Goal: Task Accomplishment & Management: Use online tool/utility

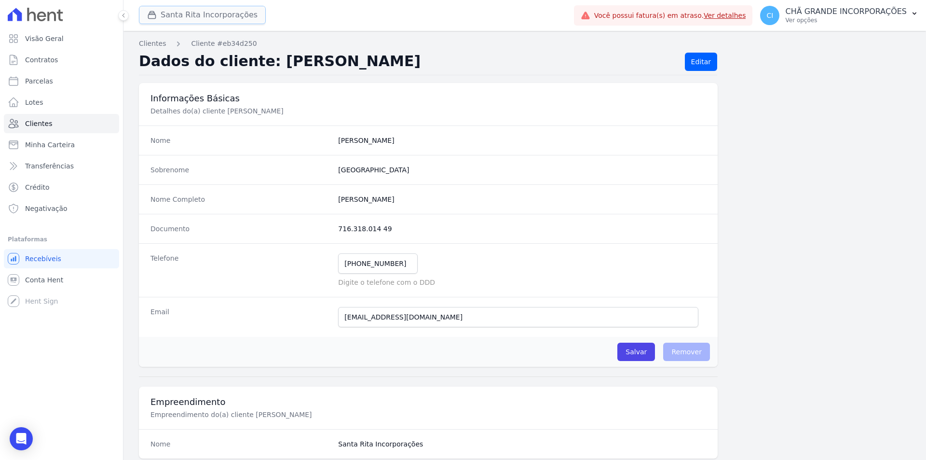
click at [206, 18] on button "Santa Rita Incorporações" at bounding box center [202, 15] width 127 height 18
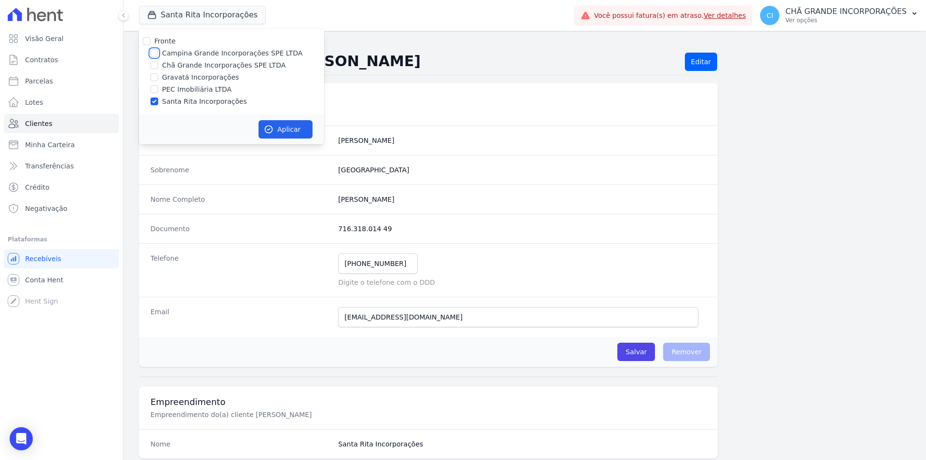
click at [154, 53] on input "Campina Grande Incorporações SPE LTDA" at bounding box center [154, 53] width 8 height 8
checkbox input "true"
click at [151, 105] on div at bounding box center [154, 101] width 8 height 10
click at [154, 100] on input "Santa Rita Incorporações" at bounding box center [154, 101] width 8 height 8
checkbox input "false"
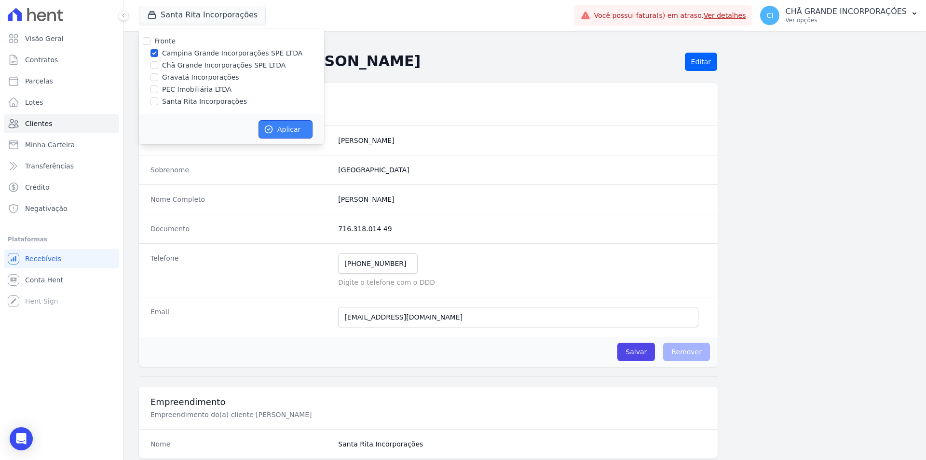
click at [274, 129] on button "Aplicar" at bounding box center [285, 129] width 54 height 18
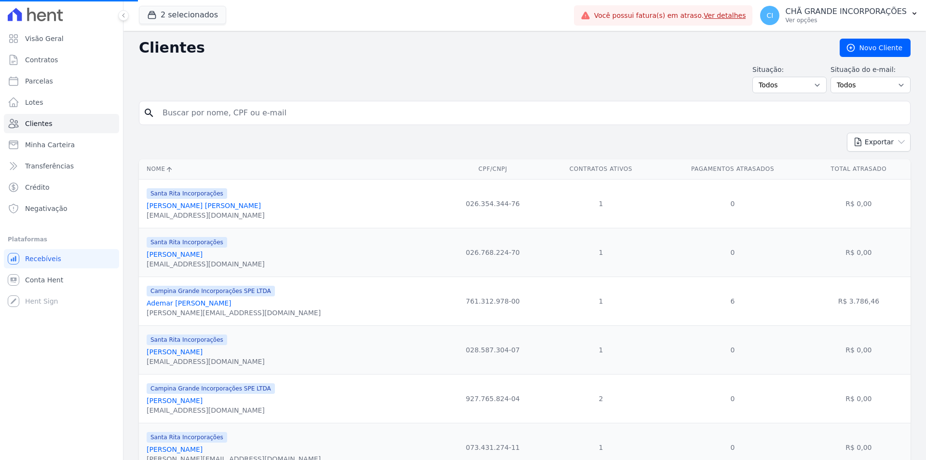
select select
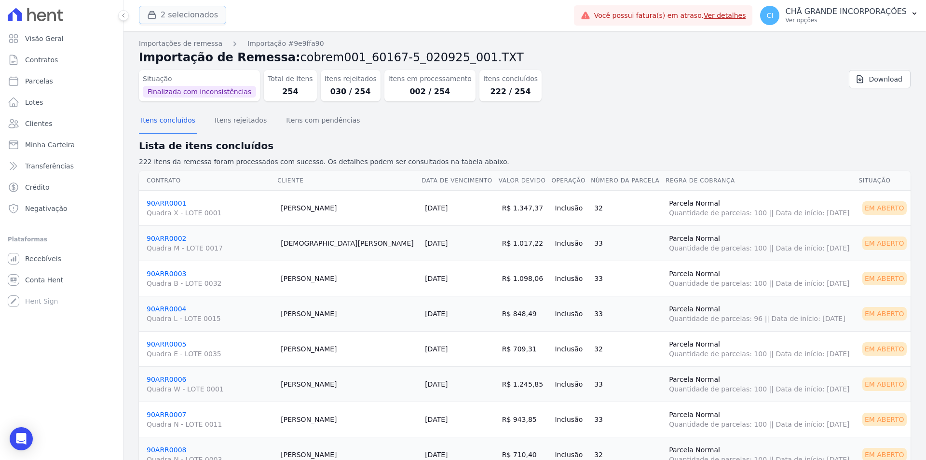
click at [186, 14] on button "2 selecionados" at bounding box center [182, 15] width 87 height 18
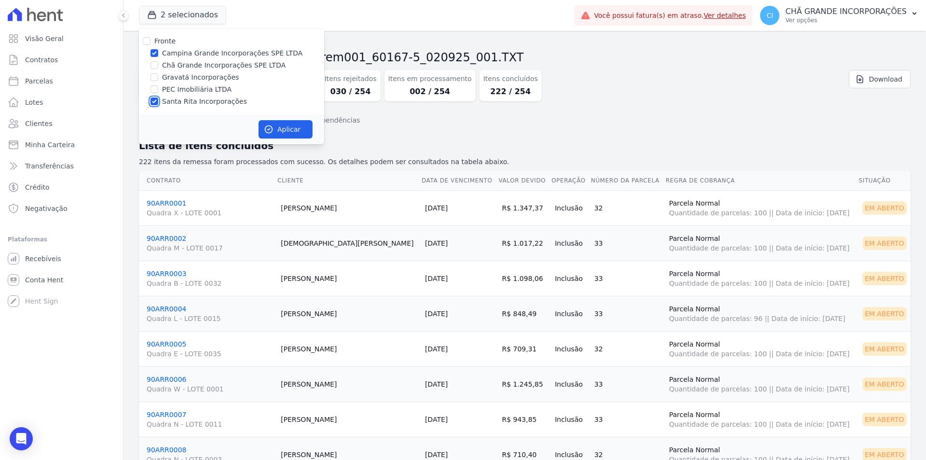
click at [153, 99] on input "Santa Rita Incorporações" at bounding box center [154, 101] width 8 height 8
checkbox input "false"
click at [285, 133] on button "Aplicar" at bounding box center [285, 129] width 54 height 18
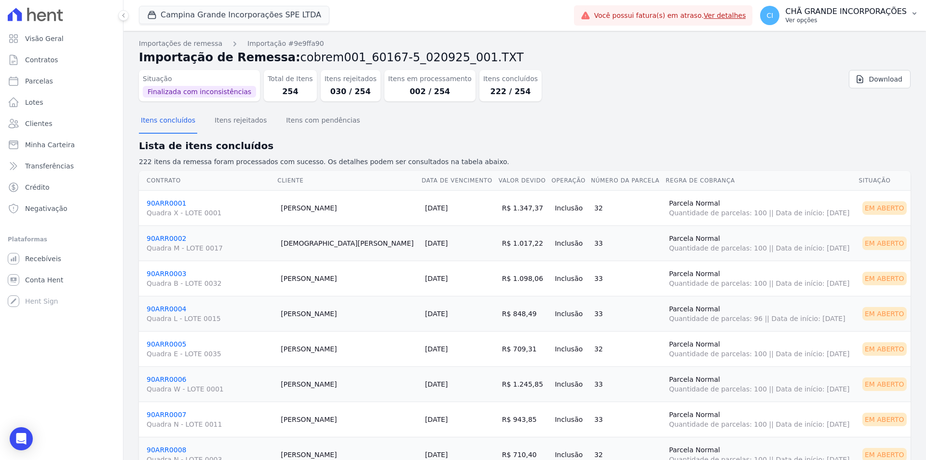
click at [824, 17] on p "Ver opções" at bounding box center [846, 20] width 122 height 8
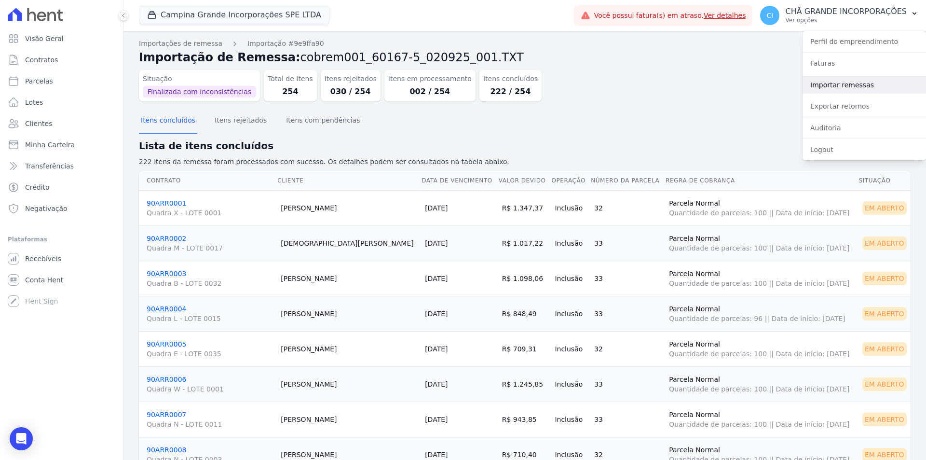
click at [829, 80] on link "Importar remessas" at bounding box center [863, 84] width 123 height 17
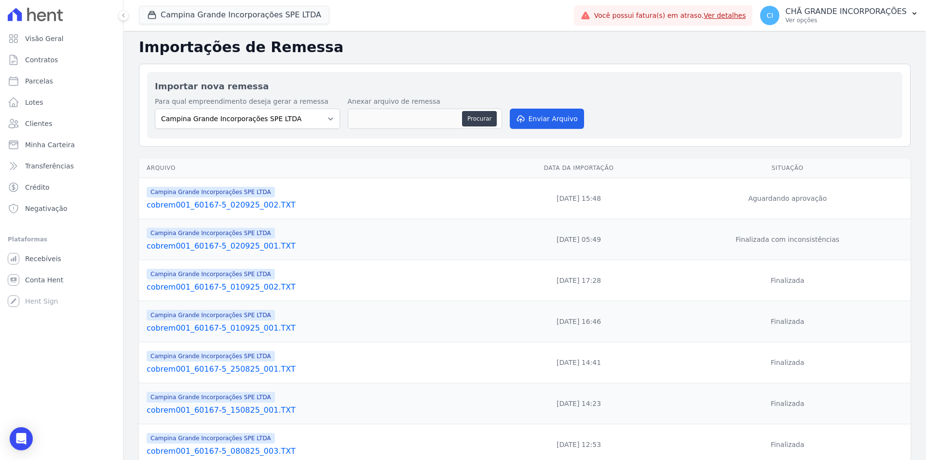
click at [259, 206] on link "cobrem001_60167-5_020925_002.TXT" at bounding box center [318, 205] width 343 height 12
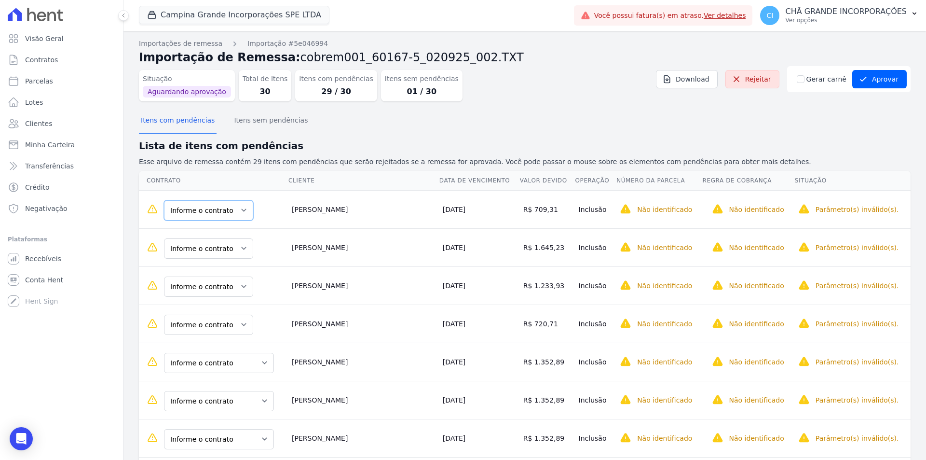
click at [219, 215] on select "Informe o contrato 90ARR0046 90ARR0047" at bounding box center [208, 210] width 89 height 20
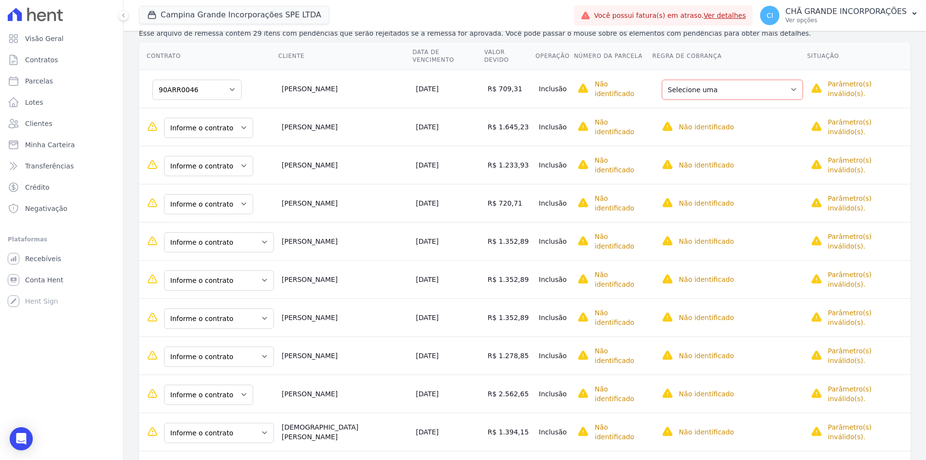
scroll to position [145, 0]
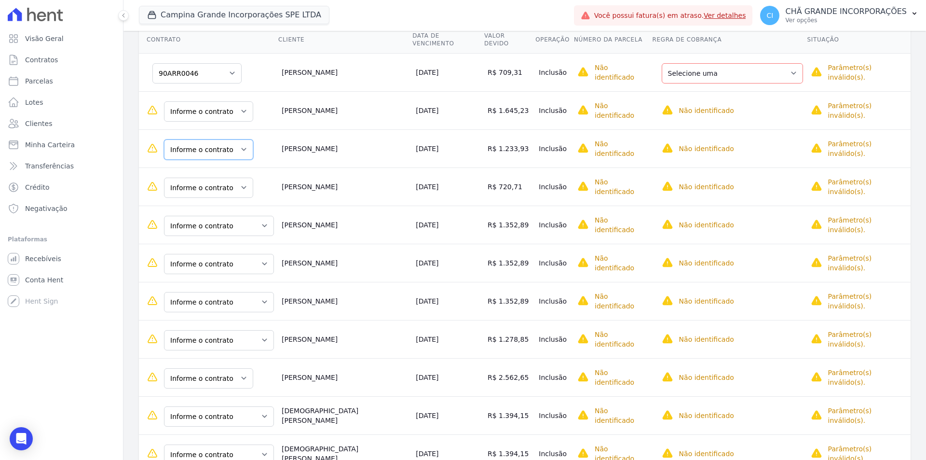
click at [227, 139] on select "Informe o contrato 90ARR0025 90ARR0026" at bounding box center [208, 149] width 89 height 20
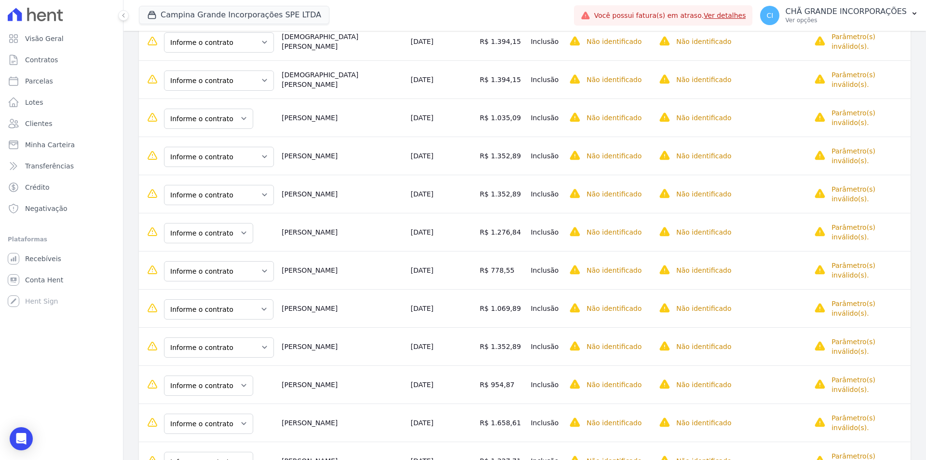
scroll to position [627, 0]
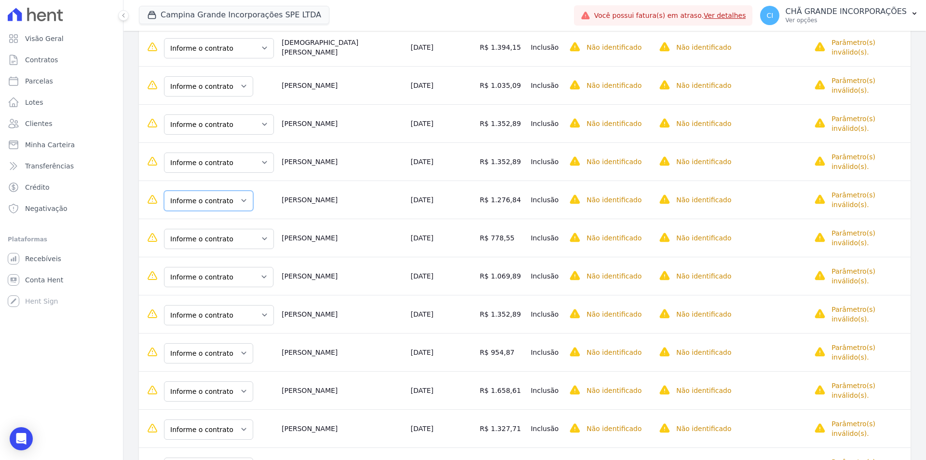
click at [240, 193] on select "Informe o contrato 90ARR0025 90ARR0026" at bounding box center [208, 200] width 89 height 20
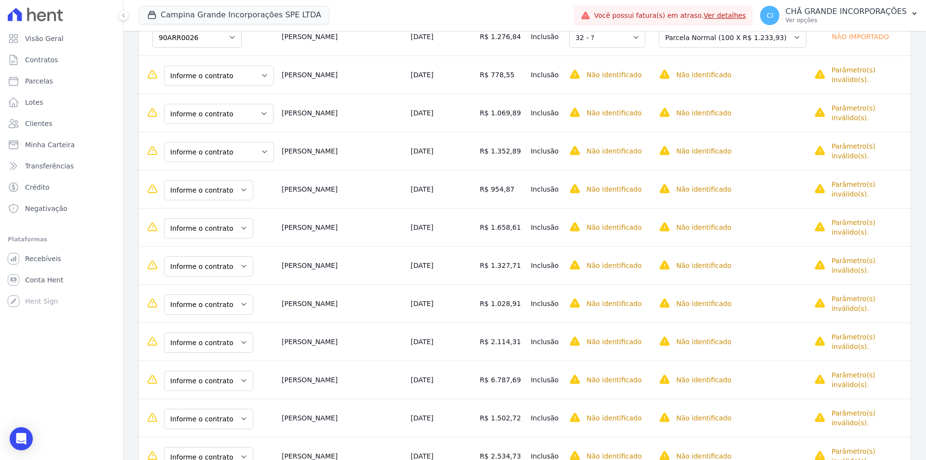
scroll to position [820, 0]
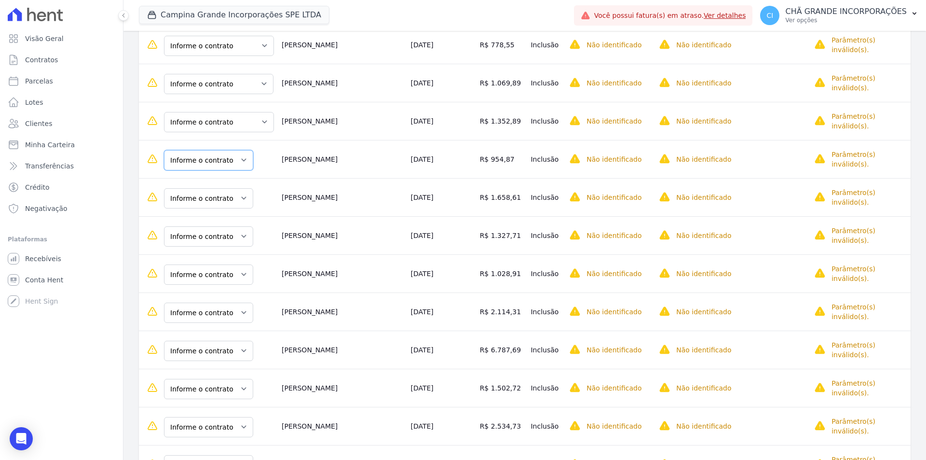
click at [231, 155] on select "Informe o contrato 90ARR0046 90ARR0047" at bounding box center [208, 160] width 89 height 20
click at [235, 188] on select "Informe o contrato 90ARR0134 90ARR0135 90ARR0136 90ARR0137" at bounding box center [208, 198] width 89 height 20
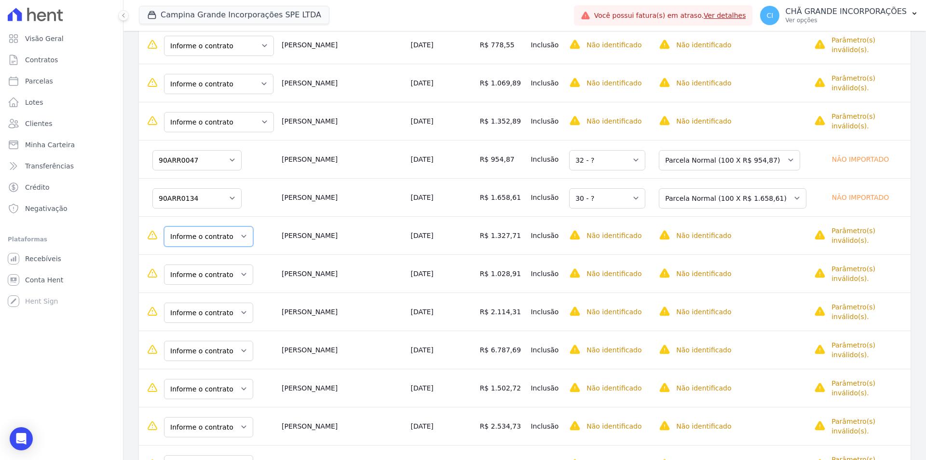
click at [230, 228] on select "Informe o contrato 90ARR0134 90ARR0135 90ARR0136 90ARR0137" at bounding box center [208, 236] width 89 height 20
click at [227, 267] on select "Informe o contrato 90ARR0134 90ARR0135 90ARR0136 90ARR0137" at bounding box center [208, 274] width 89 height 20
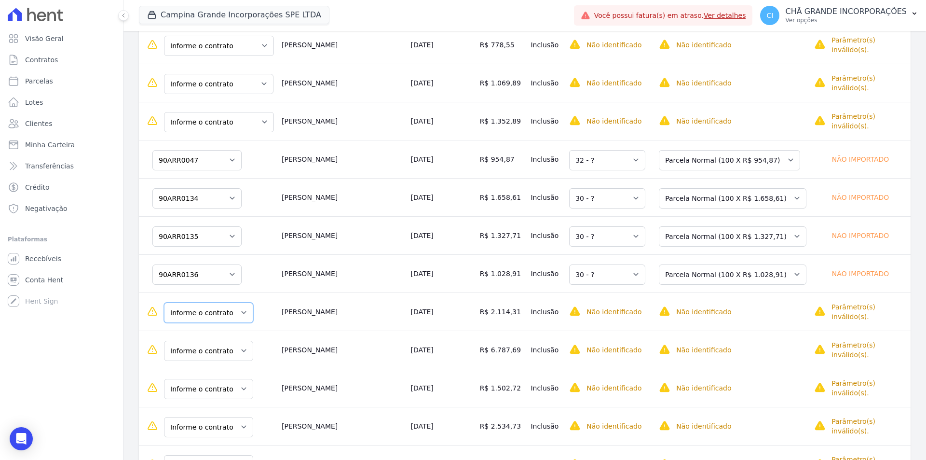
click at [223, 306] on select "Informe o contrato 90ARR0134 90ARR0135 90ARR0136 90ARR0137" at bounding box center [208, 312] width 89 height 20
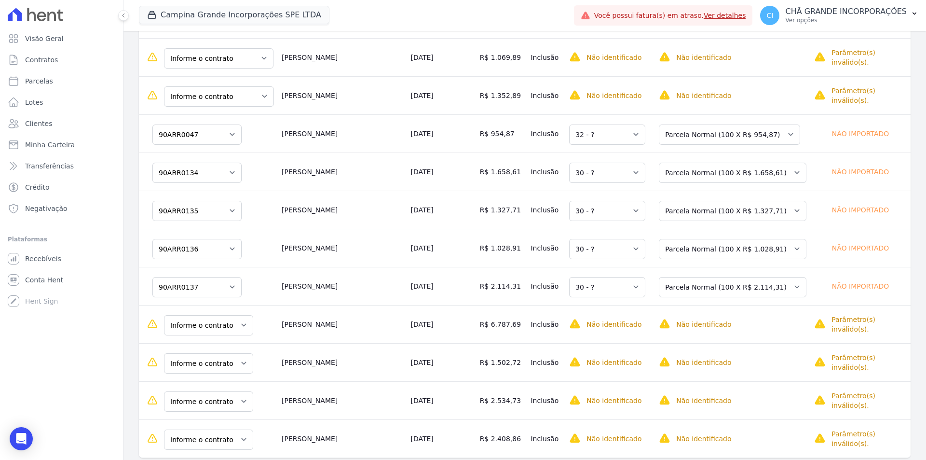
scroll to position [859, 0]
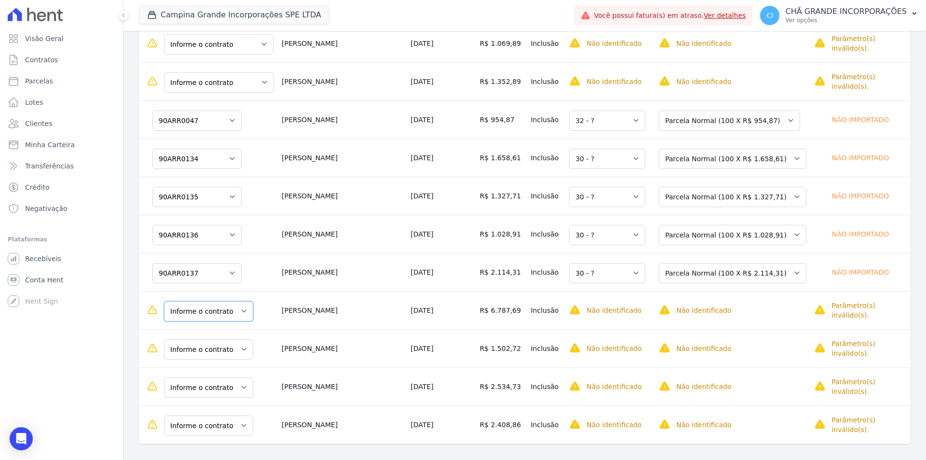
click at [219, 301] on select "Informe o contrato 90ARR0133 90ARR0158" at bounding box center [208, 311] width 89 height 20
click at [217, 355] on td "Informe o contrato 90ARR0133 90ARR0158" at bounding box center [208, 348] width 139 height 38
click at [229, 342] on select "Informe o contrato 90ARR0133 90ARR0158" at bounding box center [208, 349] width 89 height 20
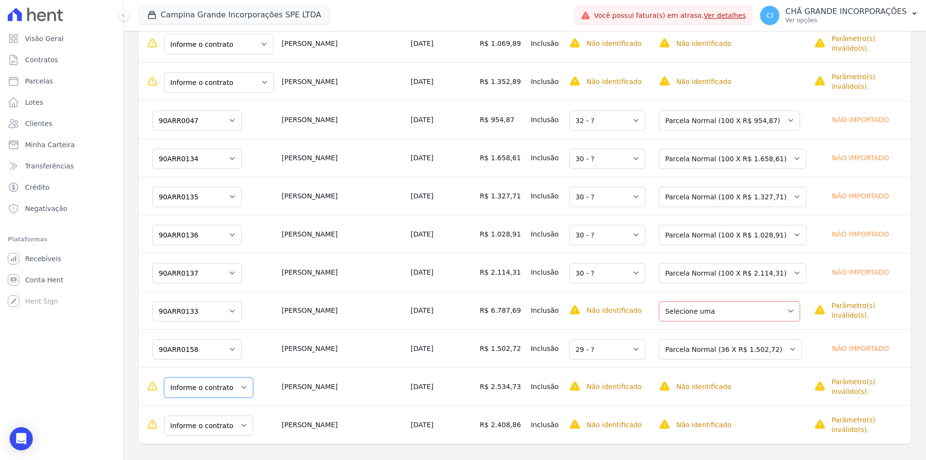
click at [226, 382] on select "Informe o contrato 90ARR0172 90ARR0173" at bounding box center [208, 387] width 89 height 20
click at [230, 422] on select "Informe o contrato 90ARR0174 90ARR0175" at bounding box center [208, 425] width 89 height 20
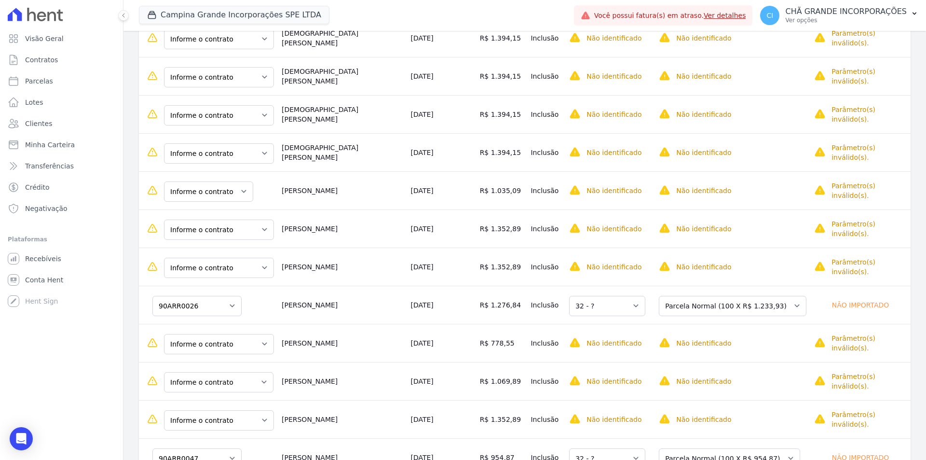
scroll to position [570, 0]
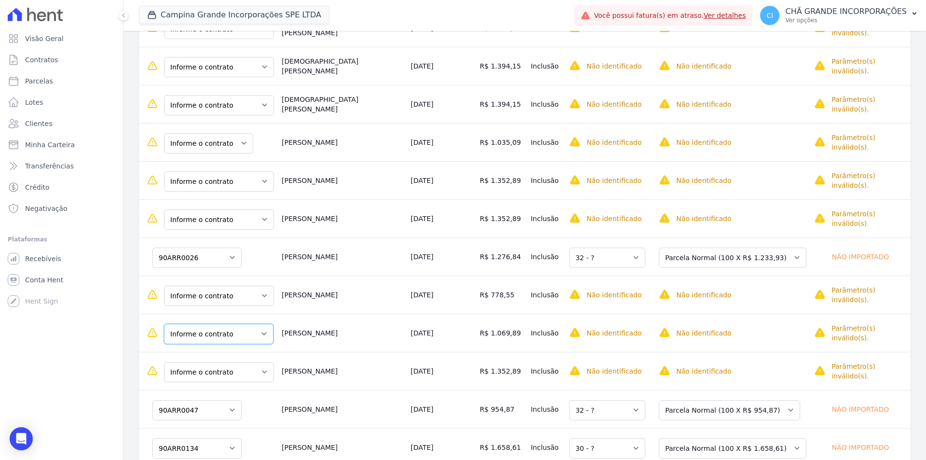
click at [242, 326] on select "Informe o contrato 90ARR9590 Quadra P - LOTE 0014" at bounding box center [218, 334] width 109 height 20
click at [234, 296] on select "Informe o contrato 90ARR9604 Quadra R - LOTE 0003" at bounding box center [219, 295] width 110 height 20
click at [229, 325] on select "Informe o contrato 90ARR9590 Quadra P - LOTE 0014" at bounding box center [218, 334] width 109 height 20
click at [235, 327] on select "Informe o contrato 90ARR9590 Quadra P - LOTE 0014" at bounding box center [218, 334] width 109 height 20
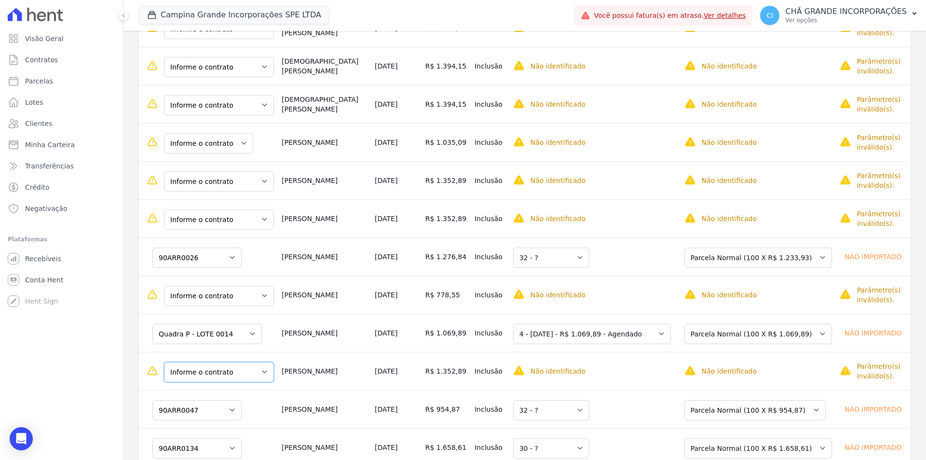
click at [244, 368] on select "Informe o contrato Quadra B - LOTE 0026 Quadra B - LOTE 0027 Quadra B - LOTE 00…" at bounding box center [219, 372] width 110 height 20
click at [244, 362] on select "Informe o contrato Quadra B - LOTE 0026 Quadra B - LOTE 0027 Quadra B - LOTE 00…" at bounding box center [219, 372] width 110 height 20
click at [223, 365] on select "Informe o contrato Quadra B - LOTE 0026 Quadra B - LOTE 0027 Quadra B - LOTE 00…" at bounding box center [219, 372] width 110 height 20
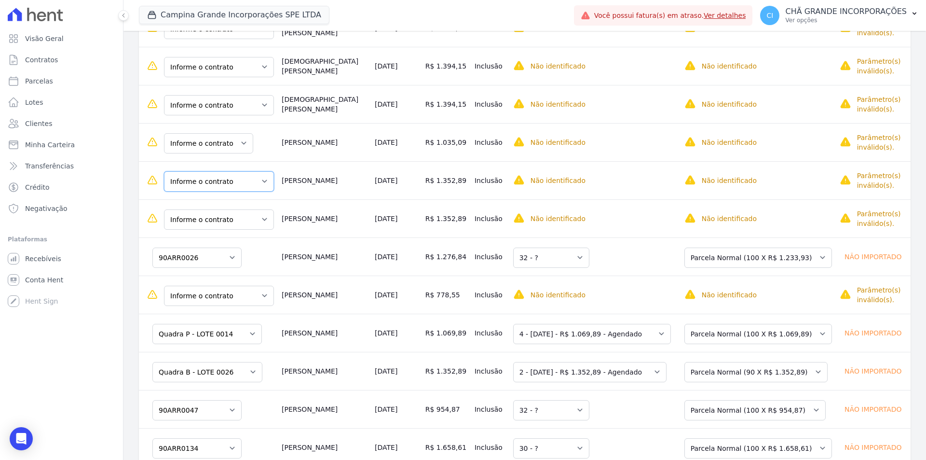
click at [241, 176] on select "Informe o contrato Quadra B - LOTE 0026 Quadra B - LOTE 0027 Quadra B - LOTE 00…" at bounding box center [219, 181] width 110 height 20
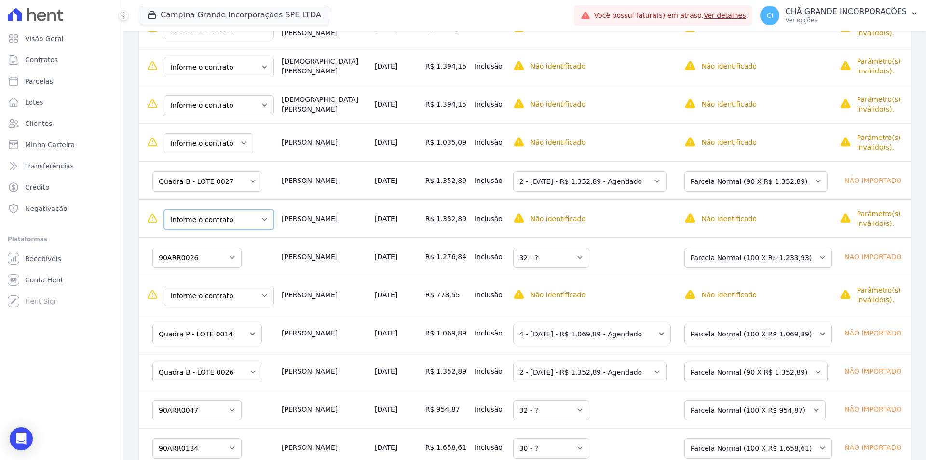
click at [236, 218] on select "Informe o contrato Quadra B - LOTE 0026 Quadra B - LOTE 0027 Quadra B - LOTE 00…" at bounding box center [219, 219] width 110 height 20
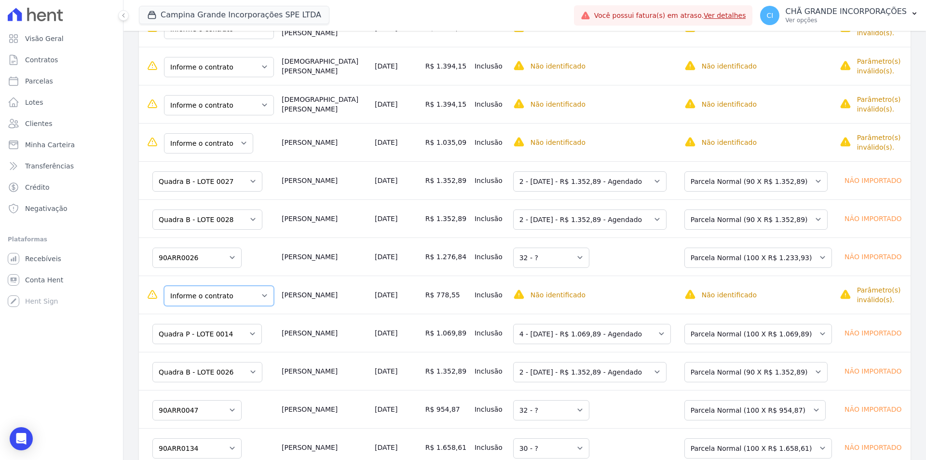
click at [246, 287] on select "Informe o contrato 90ARR9604 Quadra R - LOTE 0003" at bounding box center [219, 295] width 110 height 20
click at [236, 285] on select "Informe o contrato 90ARR9604 Quadra R - LOTE 0003" at bounding box center [219, 295] width 110 height 20
click at [236, 287] on select "Informe o contrato 90ARR9604 Quadra R - LOTE 0003" at bounding box center [219, 295] width 110 height 20
click at [253, 287] on select "Informe o contrato 90ARR9604 Quadra R - LOTE 0003" at bounding box center [219, 295] width 110 height 20
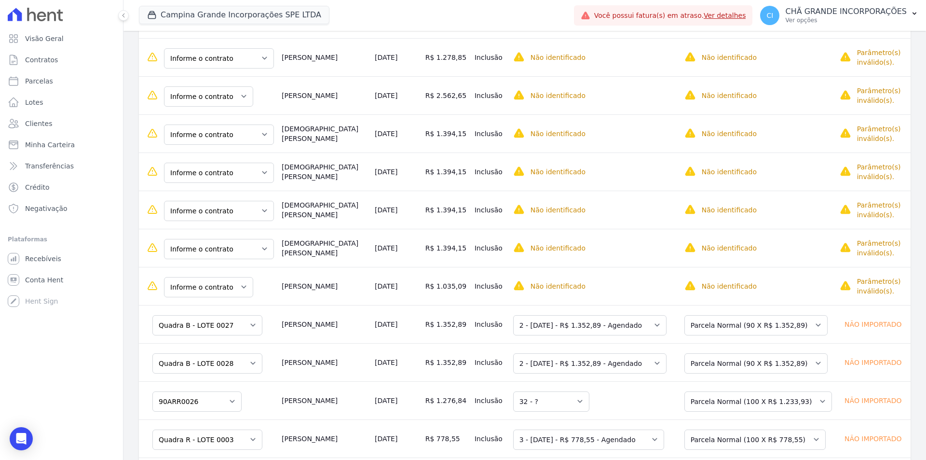
scroll to position [425, 0]
click at [243, 247] on select "Informe o contrato Quadra C - LOTE 0002 Quadra C - LOTE 0003 Quadra C - LOTE 00…" at bounding box center [219, 250] width 110 height 20
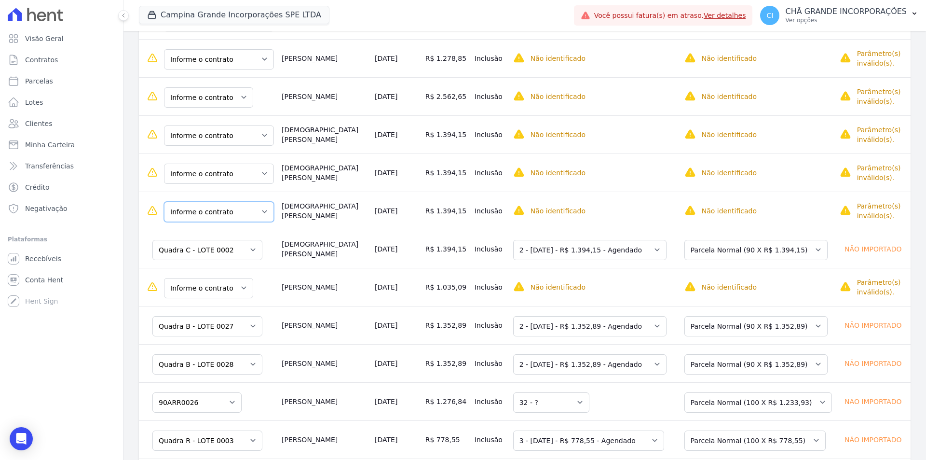
click at [242, 209] on select "Informe o contrato Quadra C - LOTE 0002 Quadra C - LOTE 0003 Quadra C - LOTE 00…" at bounding box center [219, 212] width 110 height 20
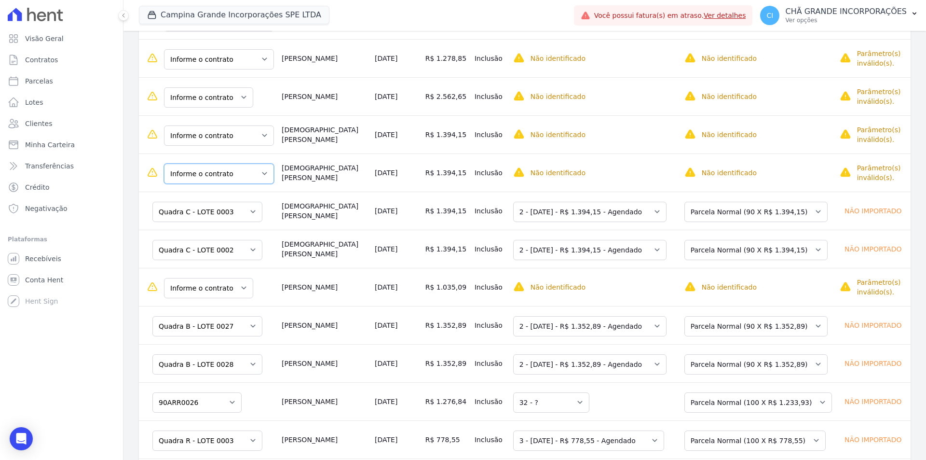
click at [244, 170] on select "Informe o contrato Quadra C - LOTE 0002 Quadra C - LOTE 0003 Quadra C - LOTE 00…" at bounding box center [219, 173] width 110 height 20
click at [240, 131] on select "Informe o contrato Quadra C - LOTE 0002 Quadra C - LOTE 0003 Quadra C - LOTE 00…" at bounding box center [219, 135] width 110 height 20
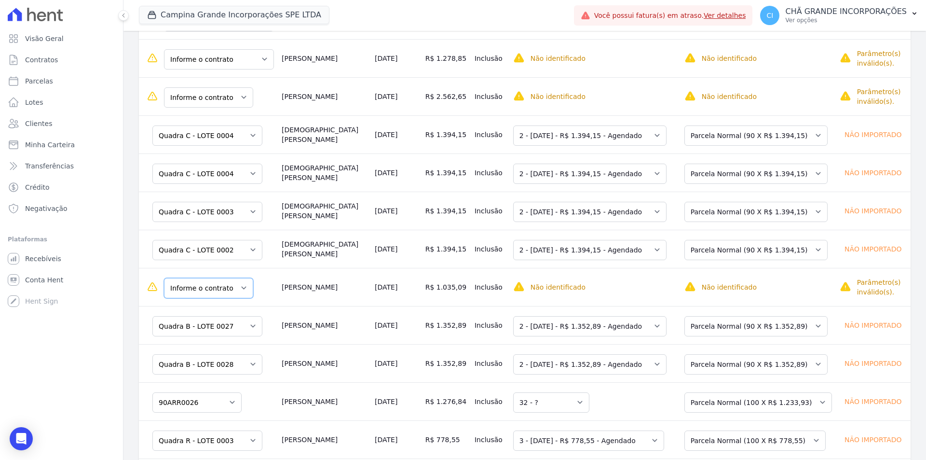
click at [226, 278] on select "Informe o contrato 90ARR0114 90ARR0138" at bounding box center [208, 288] width 89 height 20
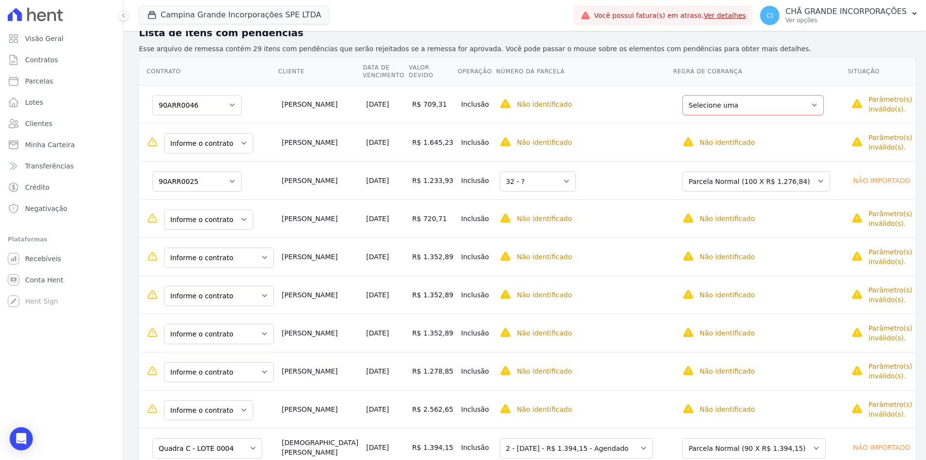
scroll to position [144, 0]
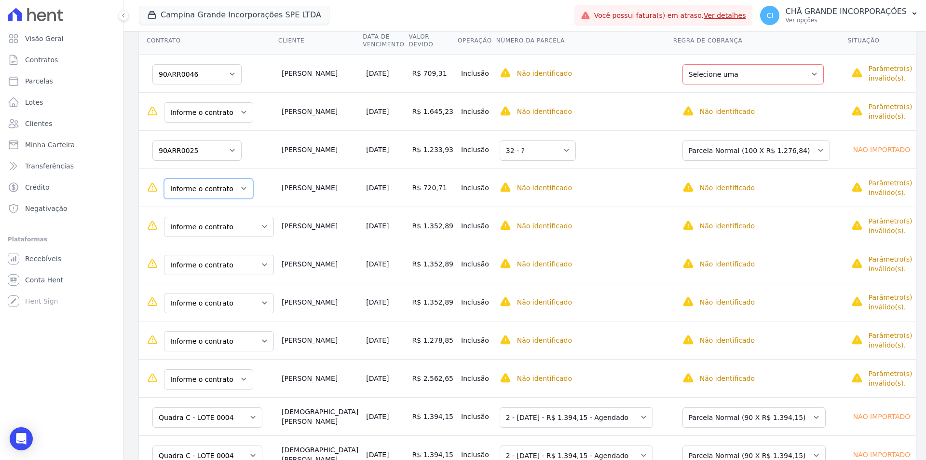
click at [227, 184] on select "Informe o contrato 90ARR0133 90ARR0158" at bounding box center [208, 188] width 89 height 20
click at [236, 234] on select "Informe o contrato Quadra B - LOTE 0006 Quadra B - LOTE 0029 Quadra B - LOTE 00…" at bounding box center [219, 227] width 110 height 20
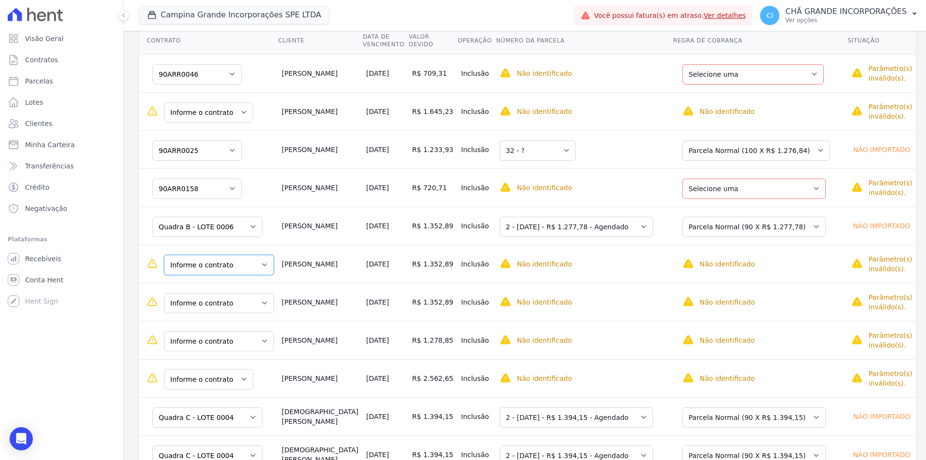
click at [235, 265] on select "Informe o contrato Quadra B - LOTE 0006 Quadra B - LOTE 0029 Quadra B - LOTE 00…" at bounding box center [219, 265] width 110 height 20
click at [220, 300] on select "Informe o contrato Quadra B - LOTE 0006 Quadra B - LOTE 0029 Quadra B - LOTE 00…" at bounding box center [219, 303] width 110 height 20
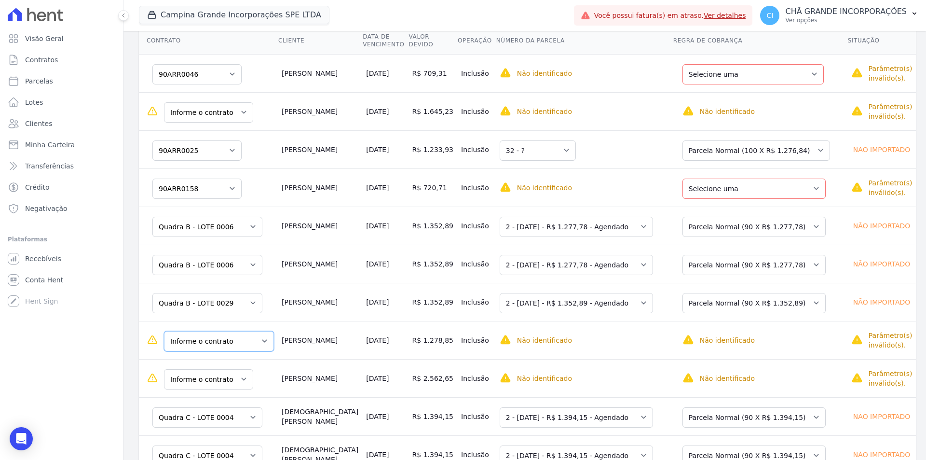
click at [228, 332] on select "Informe o contrato Quadra B - LOTE 0006 Quadra B - LOTE 0029 Quadra B - LOTE 00…" at bounding box center [219, 341] width 110 height 20
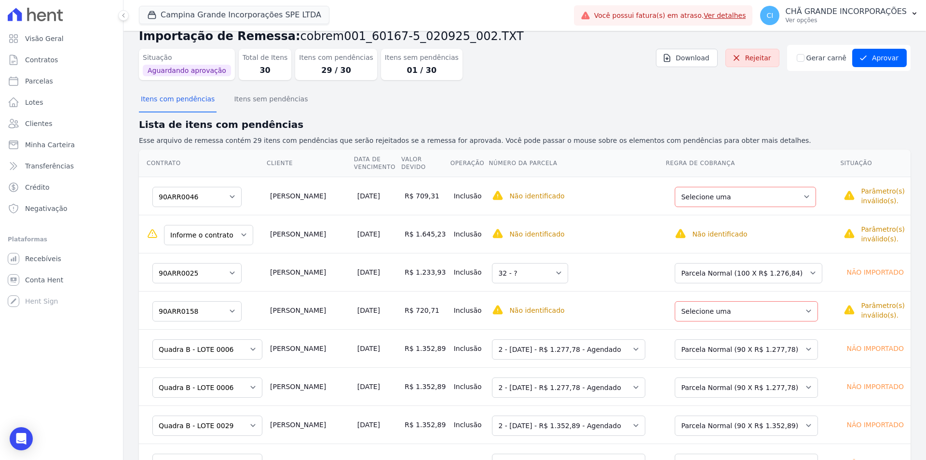
scroll to position [0, 0]
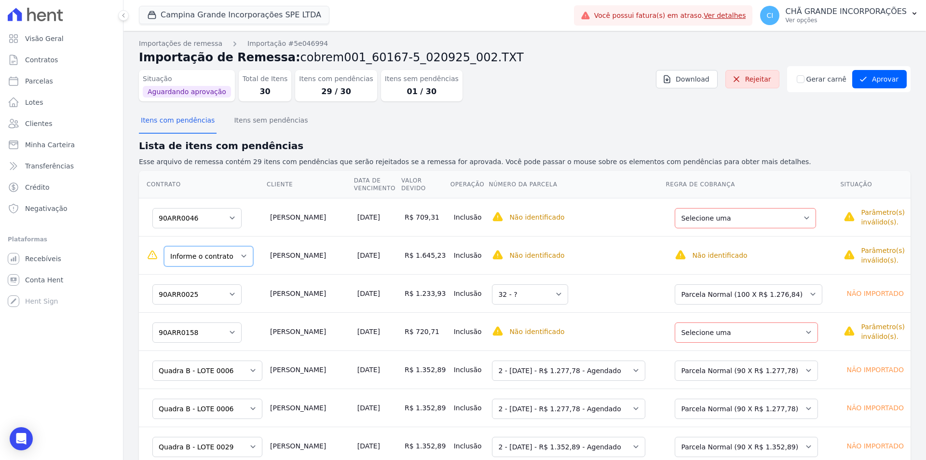
click at [236, 254] on select "Informe o contrato 90ARR0174 90ARR0175" at bounding box center [208, 256] width 89 height 20
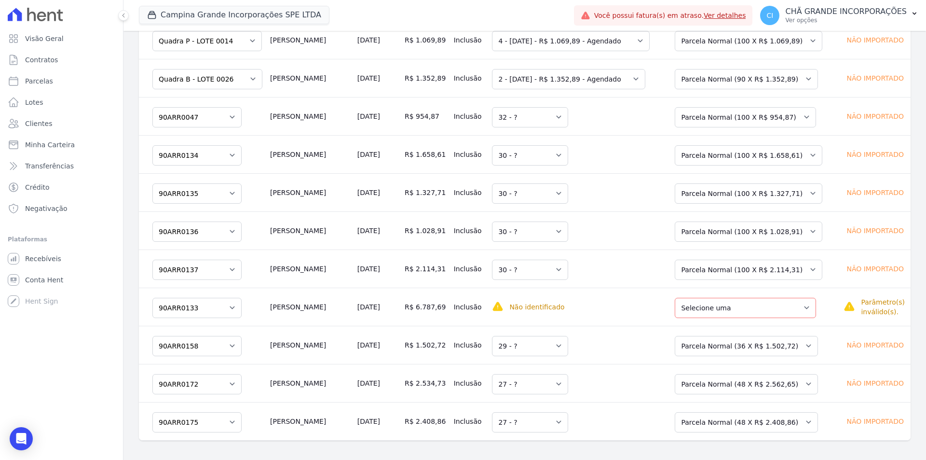
scroll to position [867, 0]
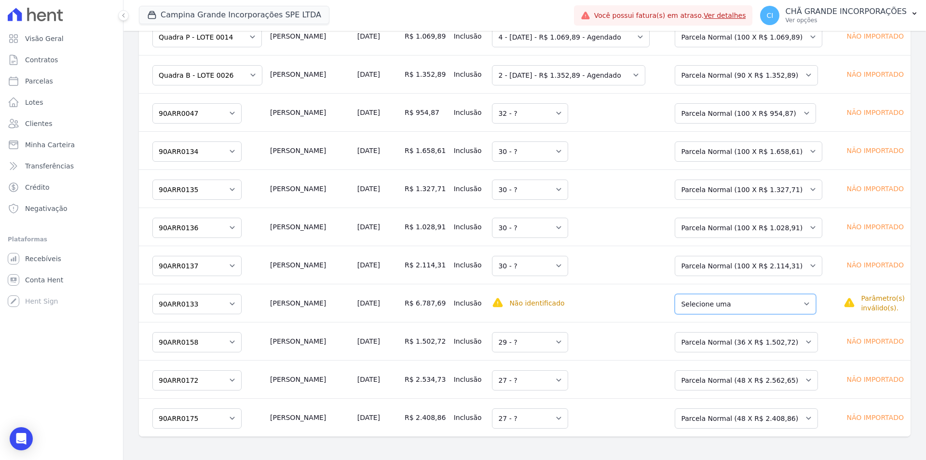
click at [692, 297] on select "Selecione uma Nova Parcela Avulsa Parcela Avulsa Existente Intercalada (16 X R$…" at bounding box center [745, 304] width 141 height 20
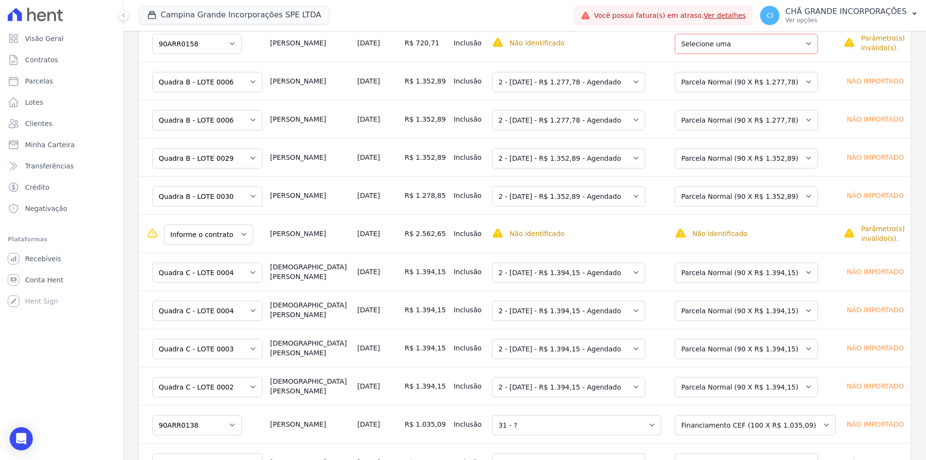
scroll to position [240, 0]
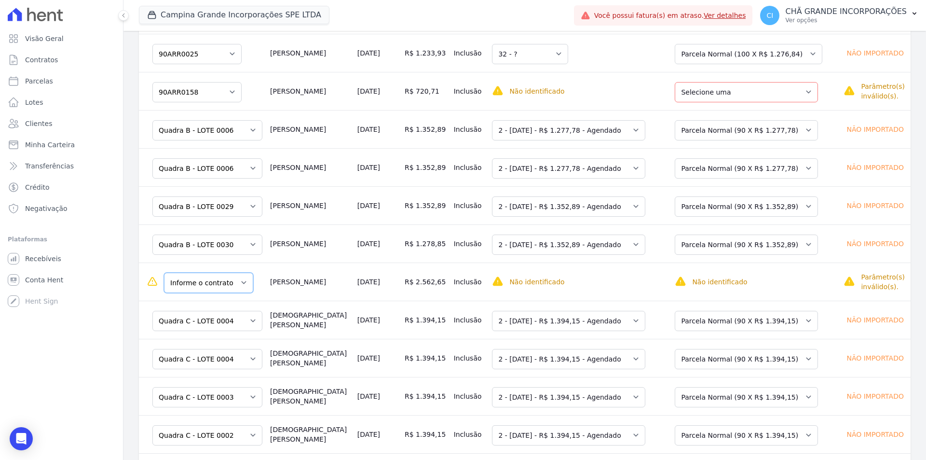
click at [236, 284] on select "Informe o contrato 90ARR0172 90ARR0173" at bounding box center [208, 282] width 89 height 20
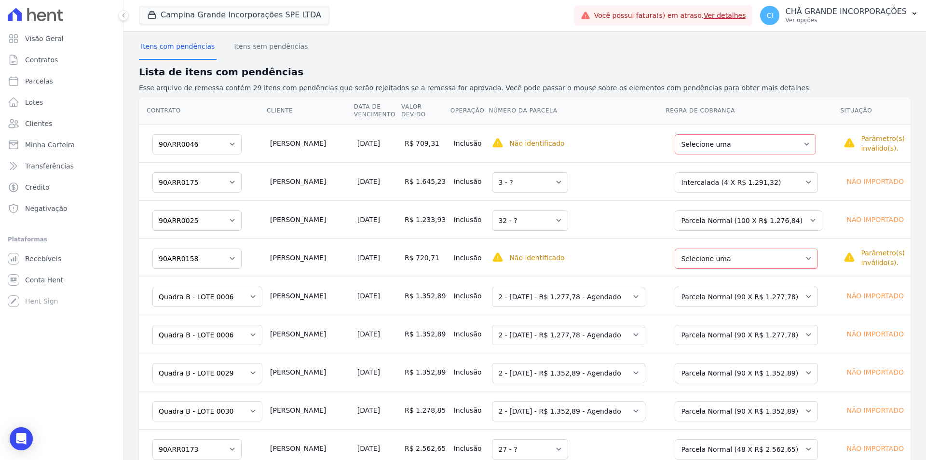
scroll to position [0, 0]
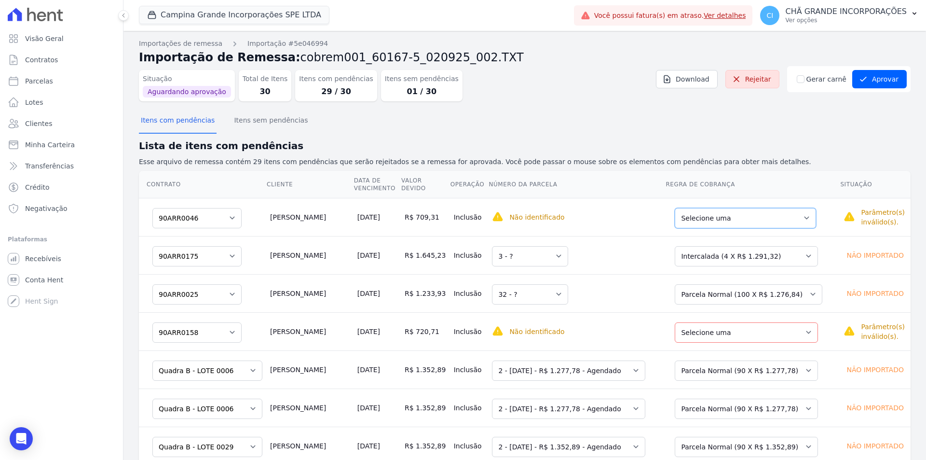
click at [685, 223] on select "Selecione uma Nova Parcela Avulsa Parcela Avulsa Existente Intercalada (8 X R$ …" at bounding box center [745, 218] width 141 height 20
click at [693, 328] on select "Selecione uma Nova Parcela Avulsa Parcela Avulsa Existente Sinal (4 X R$ 4.185,…" at bounding box center [746, 332] width 143 height 20
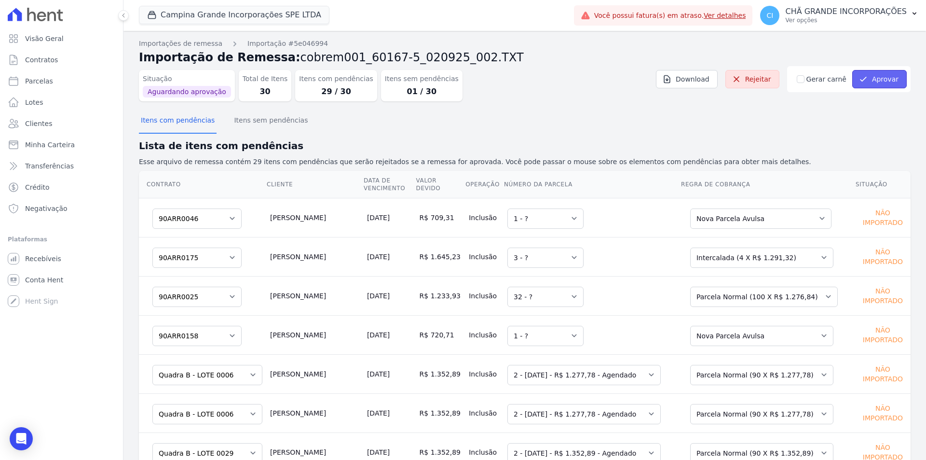
click at [876, 81] on button "Aprovar" at bounding box center [879, 79] width 54 height 18
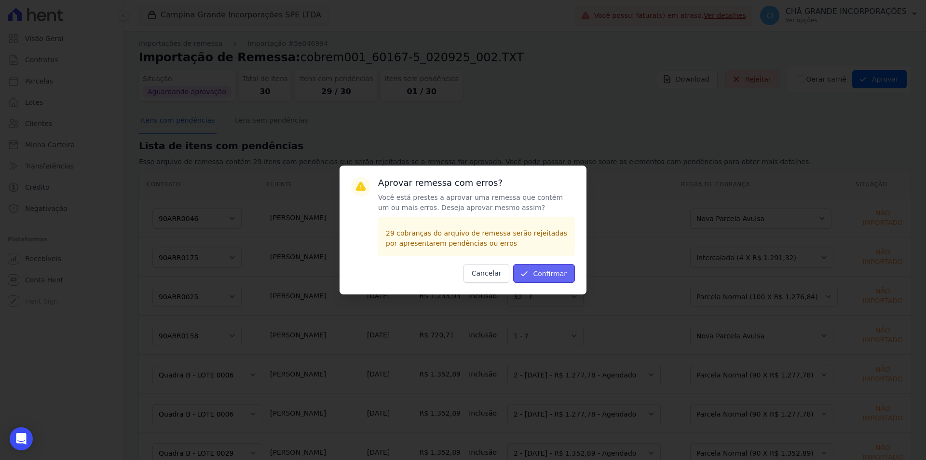
click at [555, 268] on button "Confirmar" at bounding box center [544, 273] width 62 height 19
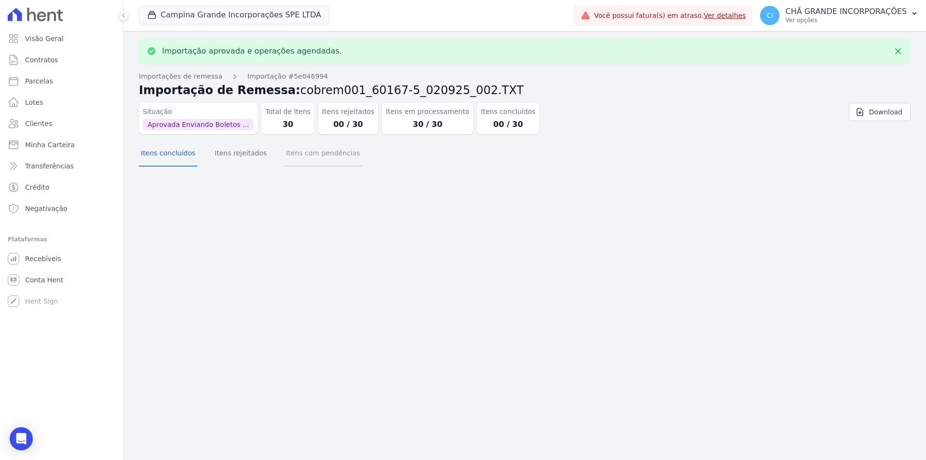
click at [313, 162] on button "Itens com pendências" at bounding box center [323, 153] width 78 height 25
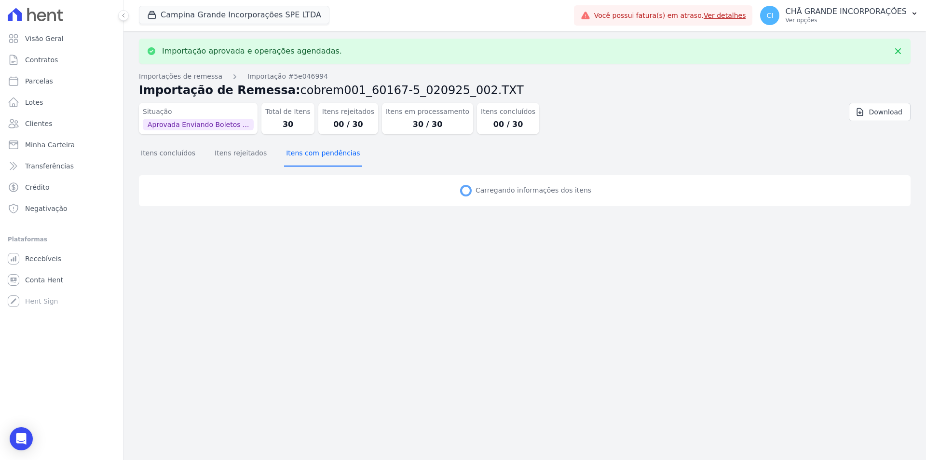
click at [313, 162] on button "Itens com pendências" at bounding box center [323, 153] width 78 height 25
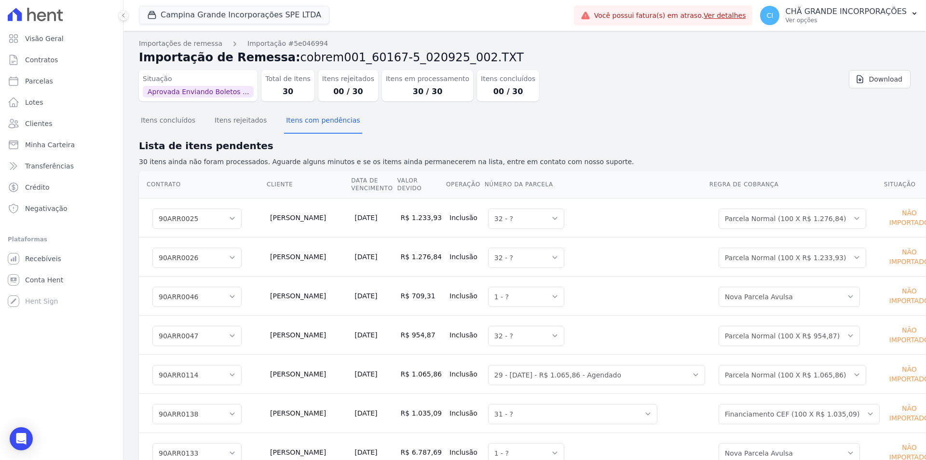
select select "0"
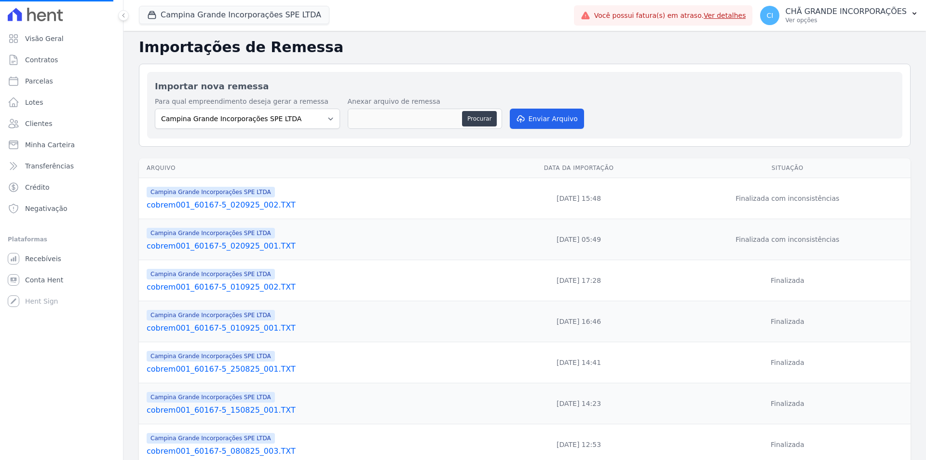
select select
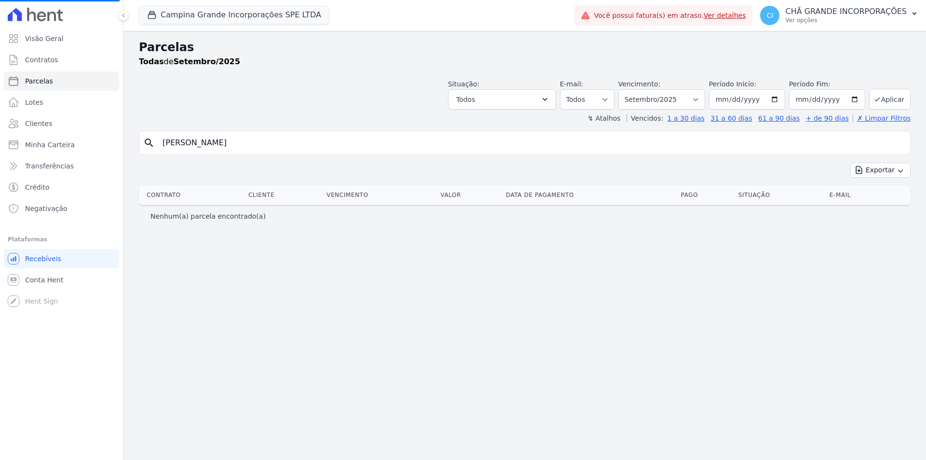
select select
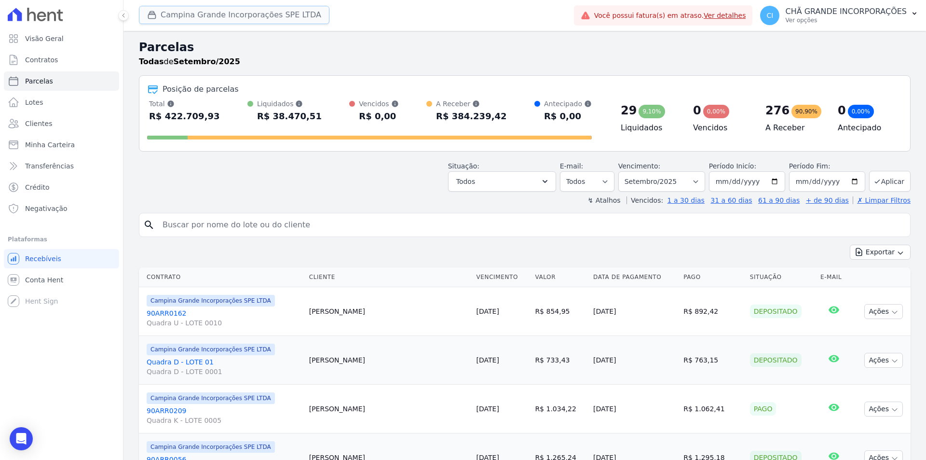
click at [172, 11] on button "Campina Grande Incorporações SPE LTDA" at bounding box center [234, 15] width 190 height 18
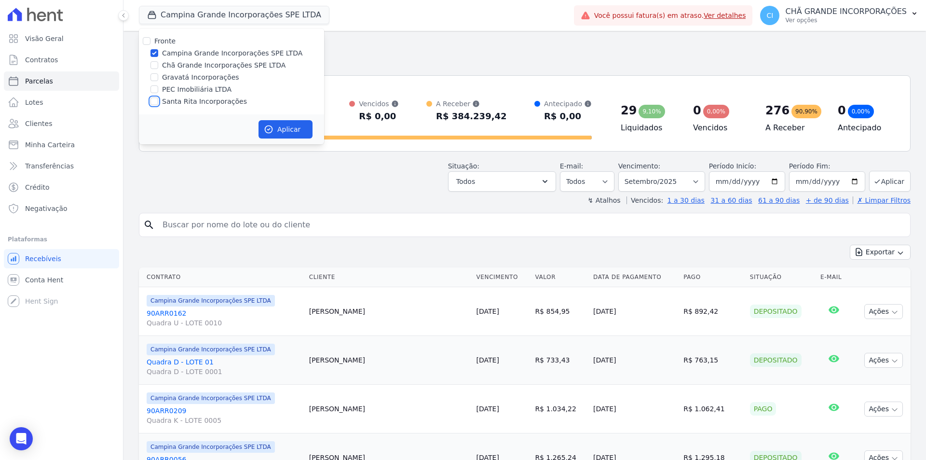
click at [154, 102] on input "Santa Rita Incorporações" at bounding box center [154, 101] width 8 height 8
checkbox input "true"
click at [157, 55] on input "Campina Grande Incorporações SPE LTDA" at bounding box center [154, 53] width 8 height 8
checkbox input "false"
click at [274, 131] on button "Aplicar" at bounding box center [285, 129] width 54 height 18
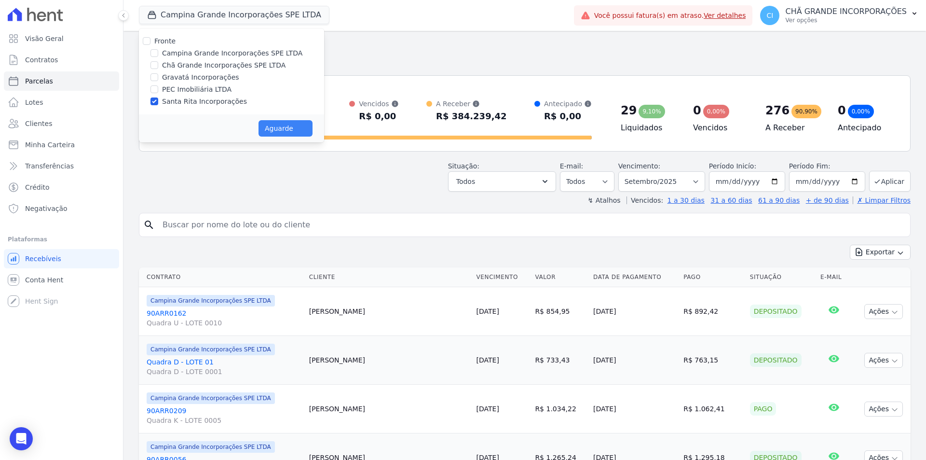
select select
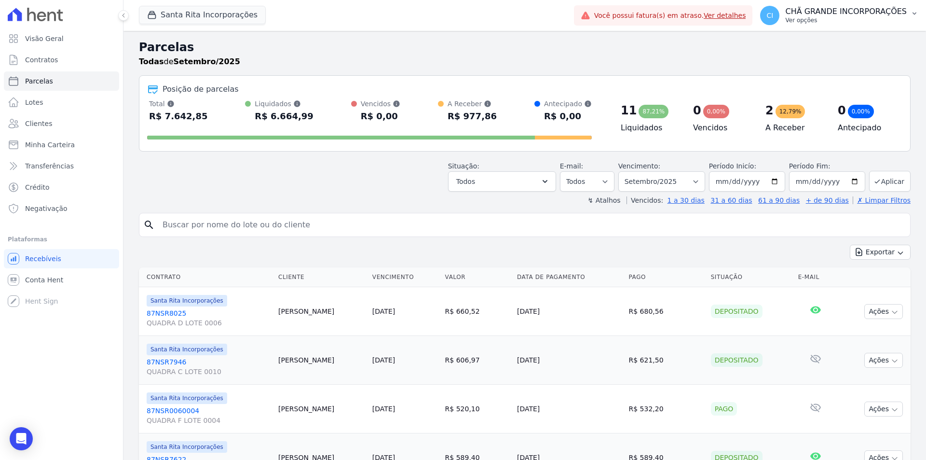
click at [853, 13] on p "CHÃ GRANDE INCORPORAÇÕES" at bounding box center [846, 12] width 122 height 10
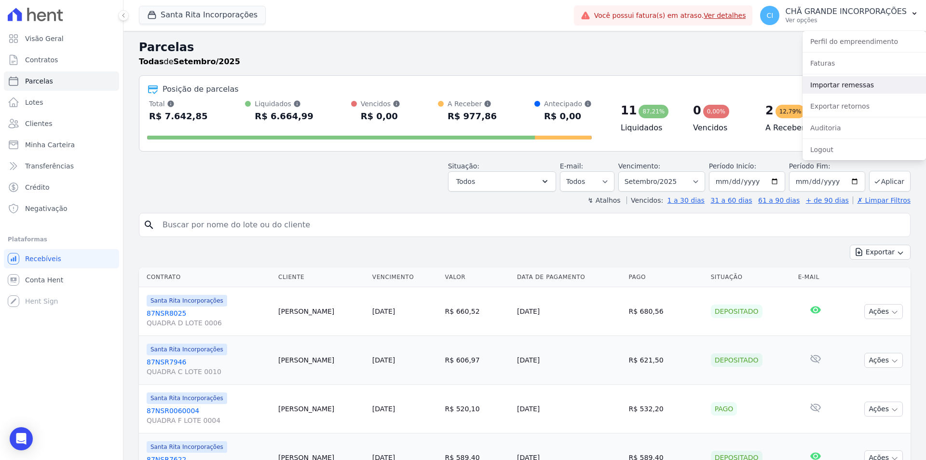
click at [843, 79] on link "Importar remessas" at bounding box center [863, 84] width 123 height 17
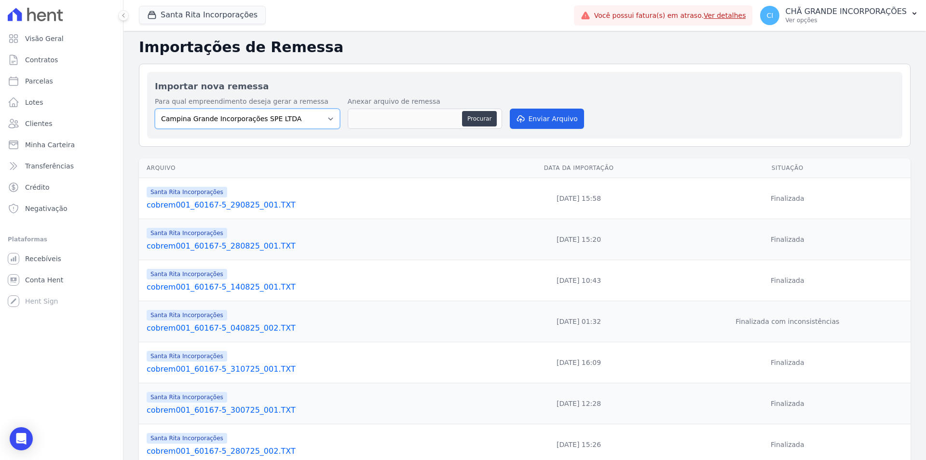
drag, startPoint x: 249, startPoint y: 110, endPoint x: 248, endPoint y: 118, distance: 7.9
click at [249, 110] on select "Campina Grande Incorporações SPE LTDA Chã Grande Incorporações SPE LTDA Gravatá…" at bounding box center [247, 119] width 185 height 20
select select "ed892322-11d2-4dcb-9c39-39af078b50ed"
click at [155, 109] on select "Campina Grande Incorporações SPE LTDA Chã Grande Incorporações SPE LTDA Gravatá…" at bounding box center [247, 119] width 185 height 20
click at [473, 117] on button "Procurar" at bounding box center [479, 118] width 35 height 15
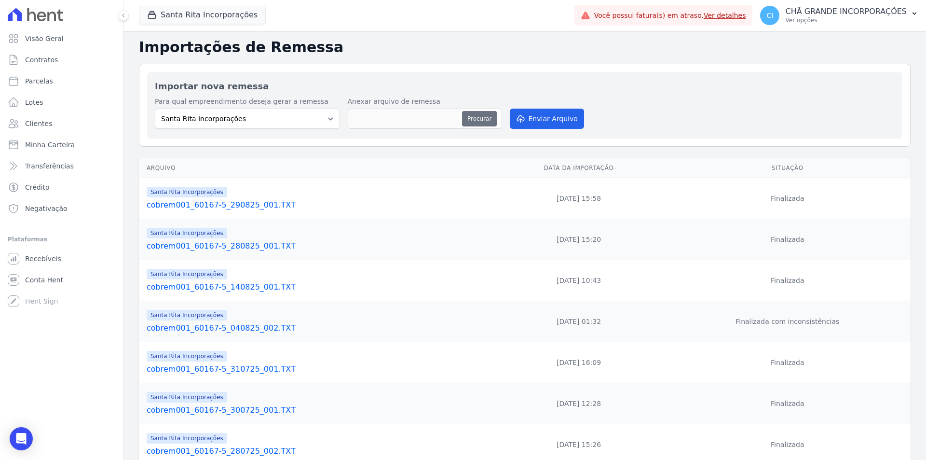
type input "cobrem001_60167-5_020925_003.TXT"
click at [544, 121] on button "Enviar Arquivo" at bounding box center [547, 119] width 74 height 20
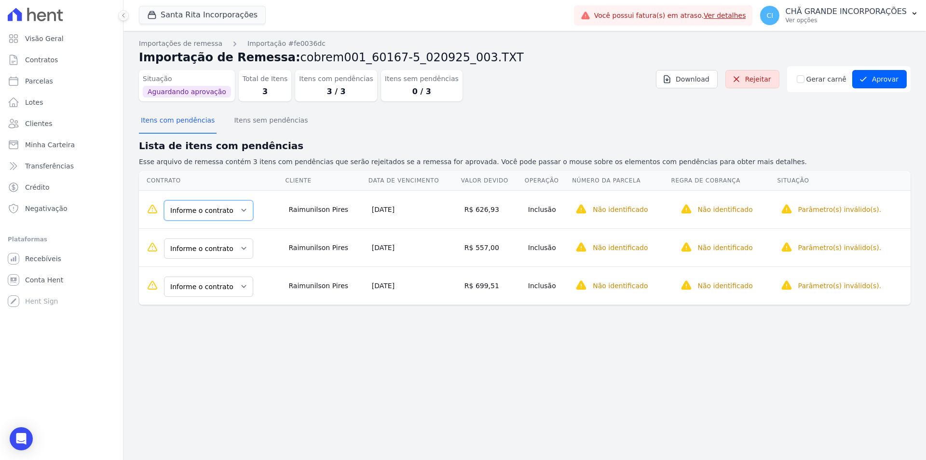
click at [220, 206] on select "Informe o contrato 87NSR0020011 87NSR0020012 87NSR8081 87NSR8082 87NSR8083 87NS…" at bounding box center [208, 210] width 89 height 20
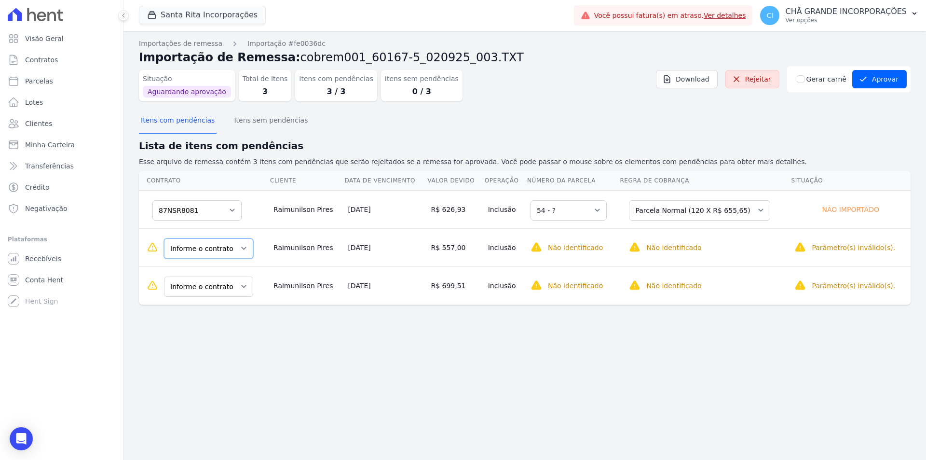
click at [222, 251] on select "Informe o contrato 87NSR0020011 87NSR0020012 87NSR8081 87NSR8082 87NSR8083 87NS…" at bounding box center [208, 248] width 89 height 20
click at [231, 286] on select "Informe o contrato 87NSR0020011 87NSR0020012 87NSR8081 87NSR8082 87NSR8083 87NS…" at bounding box center [208, 286] width 89 height 20
click at [219, 254] on select "Informe o contrato 87NSR0020011 87NSR0020012 87NSR8081 87NSR8082 87NSR8083 87NS…" at bounding box center [208, 248] width 89 height 20
click at [214, 246] on select "Informe o contrato 87NSR0020011 87NSR0020012 87NSR8081 87NSR8082 87NSR8083 87NS…" at bounding box center [208, 248] width 89 height 20
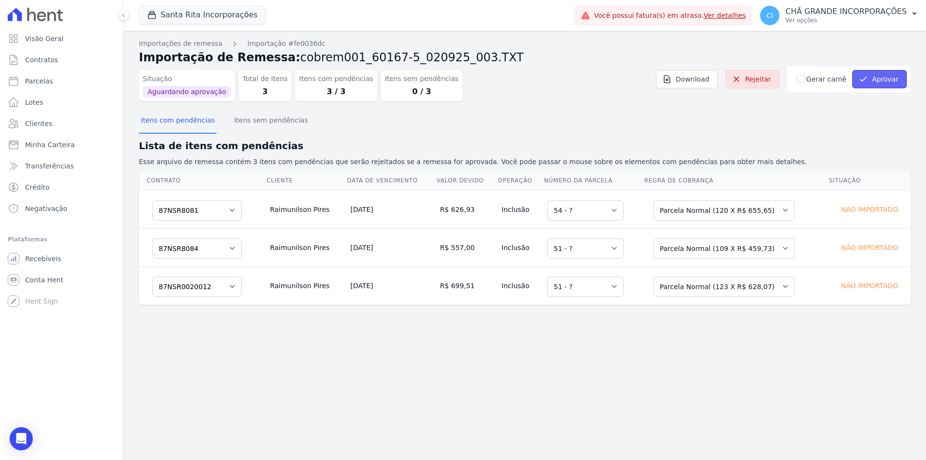
click at [892, 82] on button "Aprovar" at bounding box center [879, 79] width 54 height 18
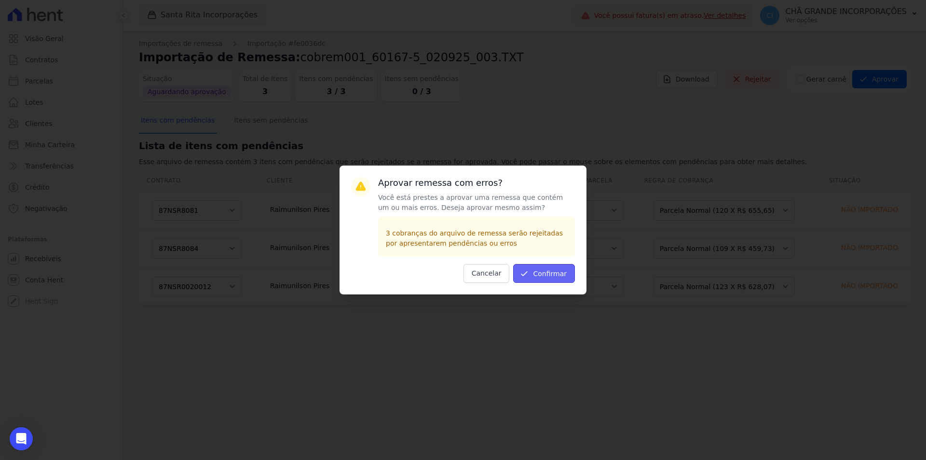
click at [547, 272] on button "Confirmar" at bounding box center [544, 273] width 62 height 19
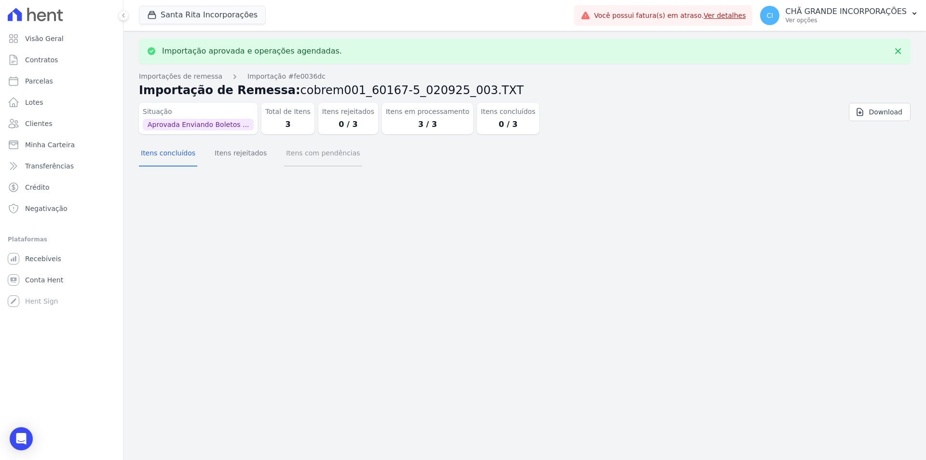
click at [312, 156] on button "Itens com pendências" at bounding box center [323, 153] width 78 height 25
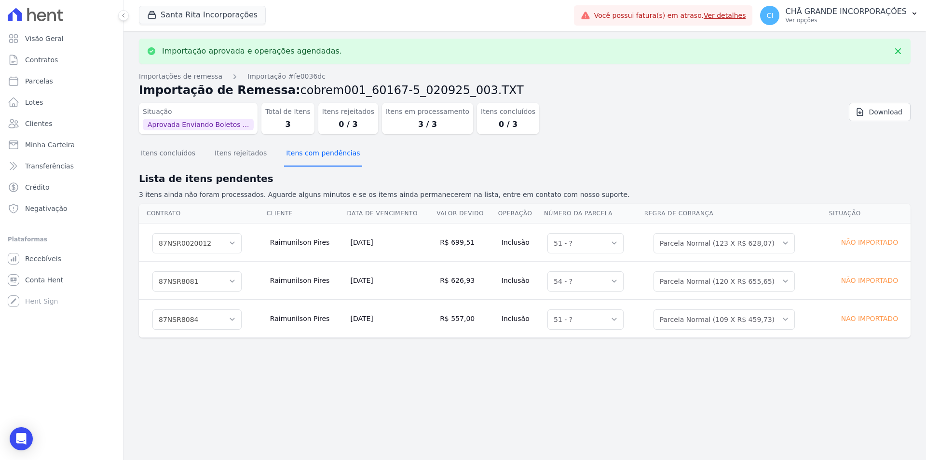
click at [310, 150] on button "Itens com pendências" at bounding box center [323, 153] width 78 height 25
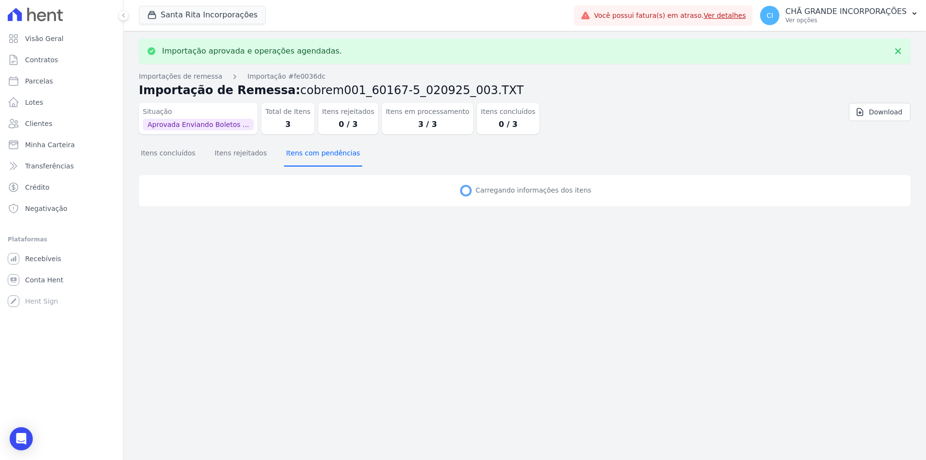
click at [310, 150] on button "Itens com pendências" at bounding box center [323, 153] width 78 height 25
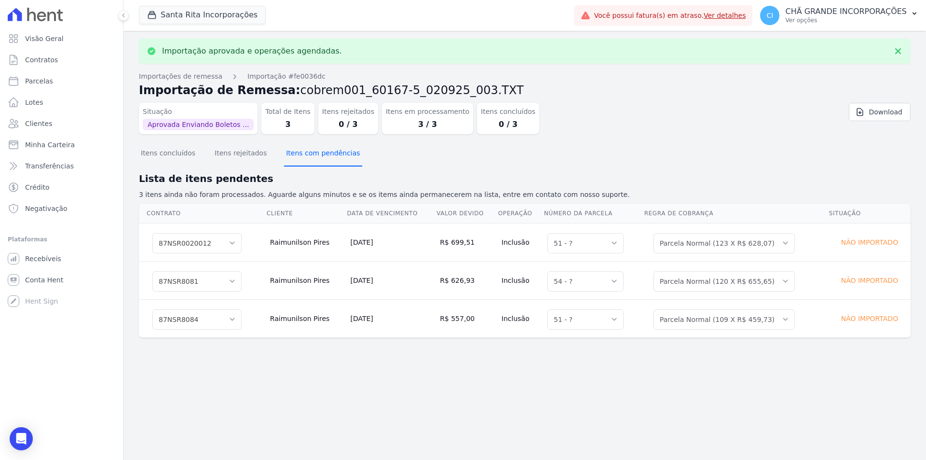
click at [310, 150] on button "Itens com pendências" at bounding box center [323, 153] width 78 height 25
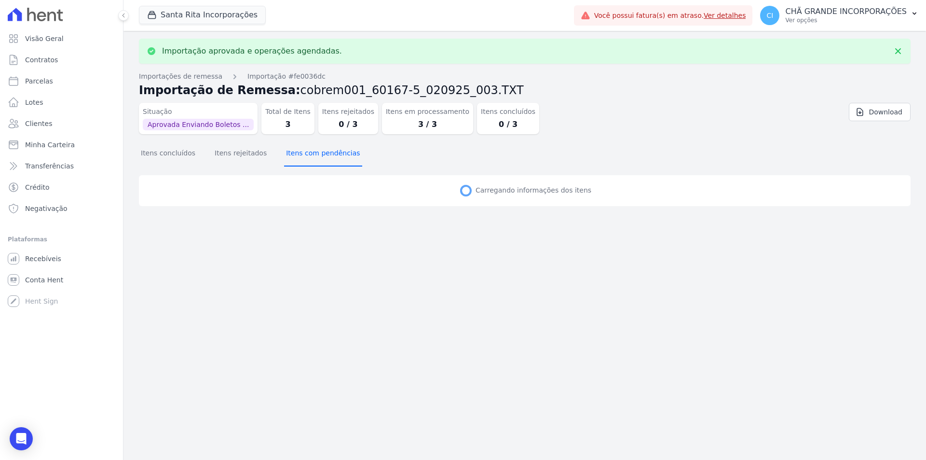
click at [310, 150] on button "Itens com pendências" at bounding box center [323, 153] width 78 height 25
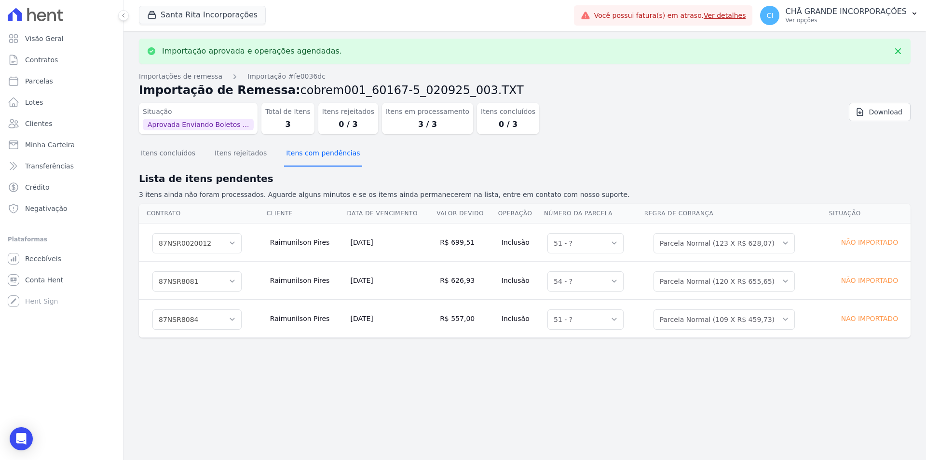
click at [310, 150] on button "Itens com pendências" at bounding box center [323, 153] width 78 height 25
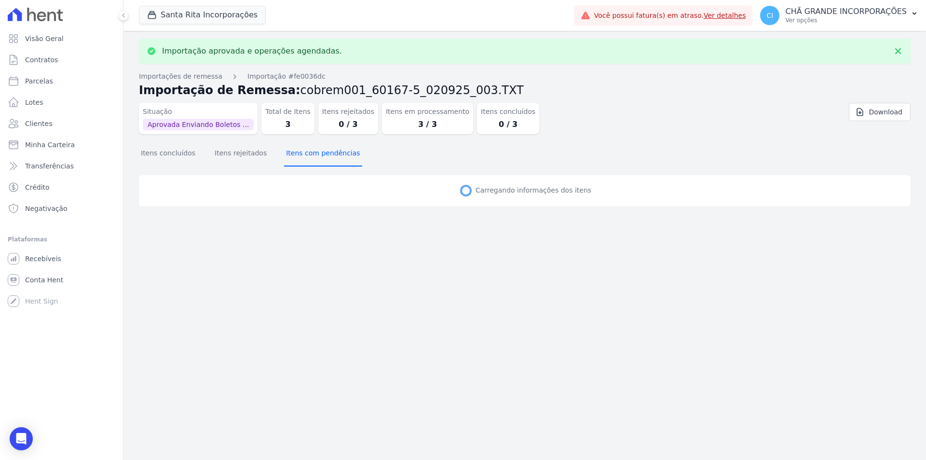
click at [310, 150] on button "Itens com pendências" at bounding box center [323, 153] width 78 height 25
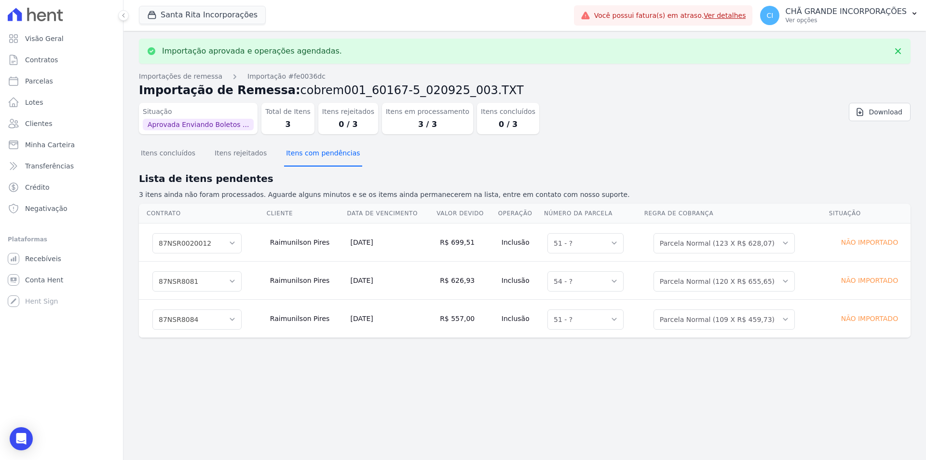
click at [310, 150] on button "Itens com pendências" at bounding box center [323, 153] width 78 height 25
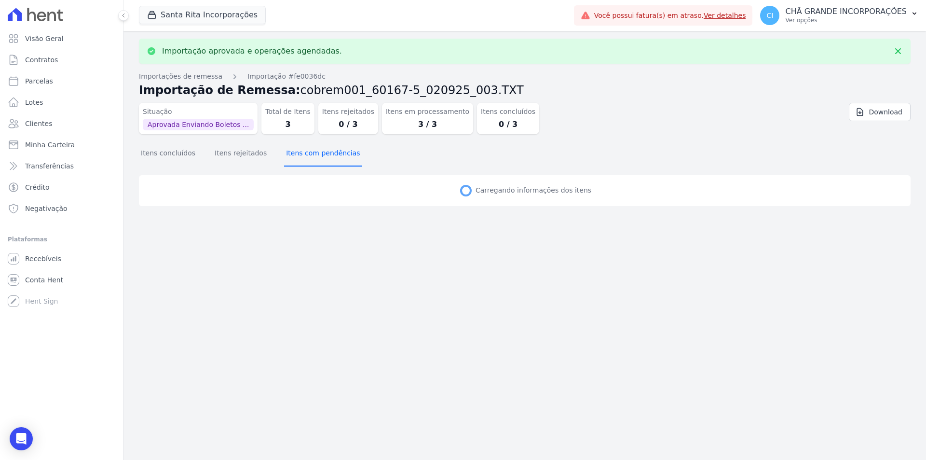
click at [310, 150] on button "Itens com pendências" at bounding box center [323, 153] width 78 height 25
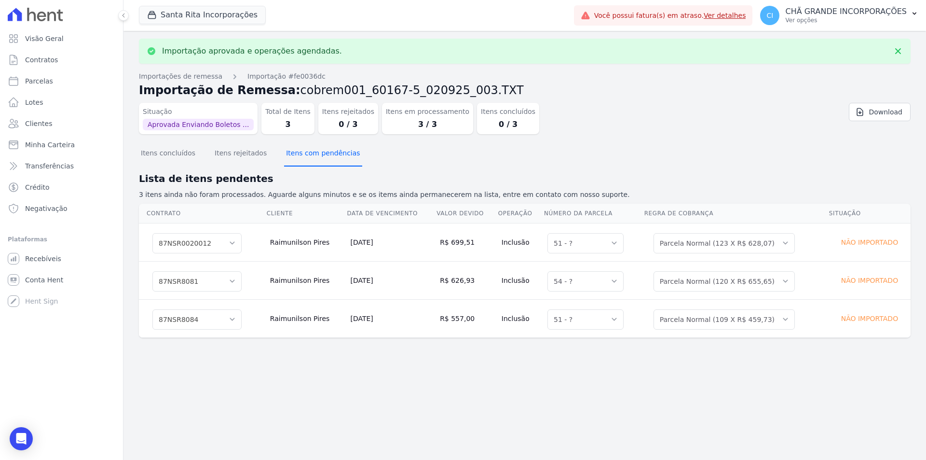
select select "51"
click at [310, 150] on button "Itens com pendências" at bounding box center [323, 153] width 78 height 25
select select "51"
click at [310, 150] on button "Itens com pendências" at bounding box center [323, 153] width 78 height 25
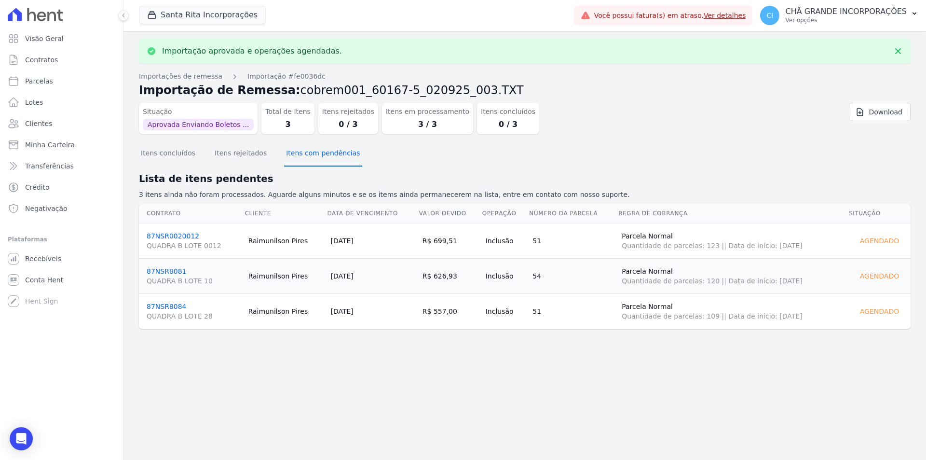
click at [310, 150] on button "Itens com pendências" at bounding box center [323, 153] width 78 height 25
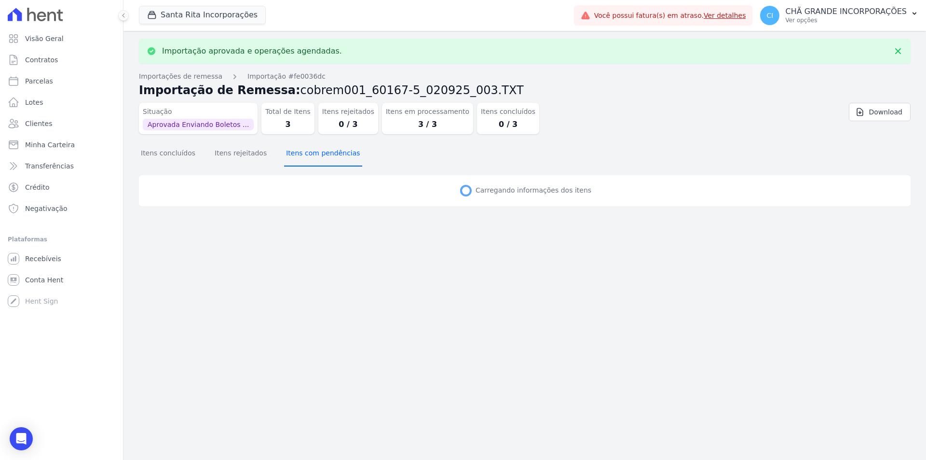
click at [310, 150] on button "Itens com pendências" at bounding box center [323, 153] width 78 height 25
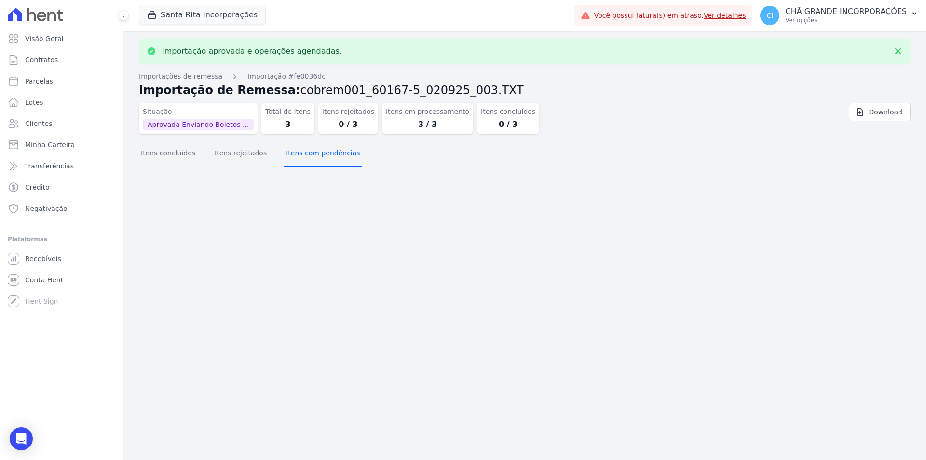
click at [310, 150] on button "Itens com pendências" at bounding box center [323, 153] width 78 height 25
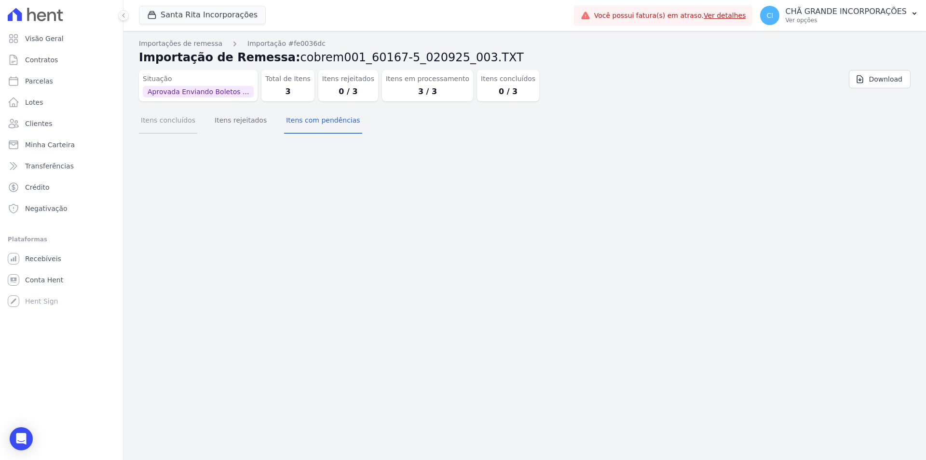
click at [172, 127] on button "Itens concluídos" at bounding box center [168, 121] width 58 height 25
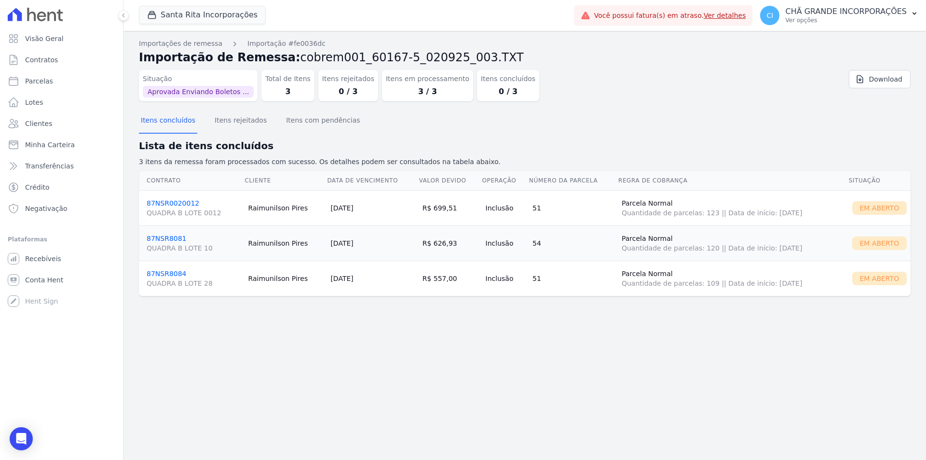
click at [169, 199] on link "87NSR0020012 QUADRA B LOTE 0012" at bounding box center [194, 208] width 94 height 18
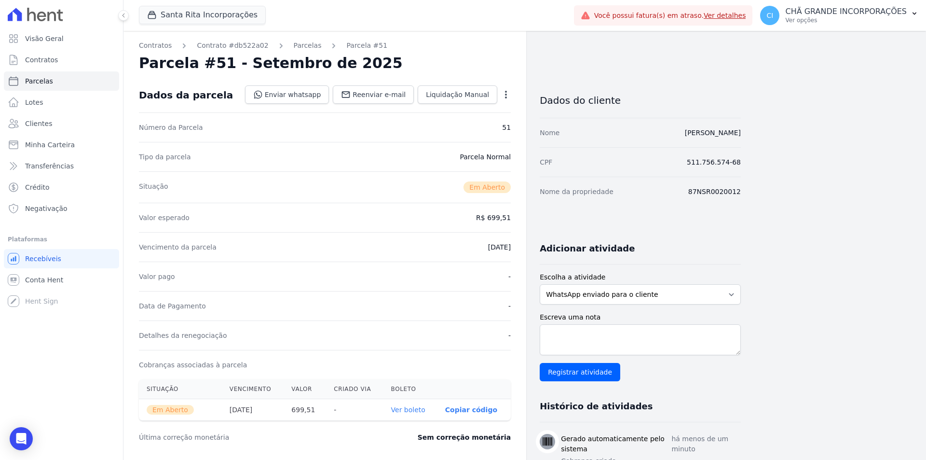
click at [413, 406] on link "Ver boleto" at bounding box center [408, 410] width 34 height 8
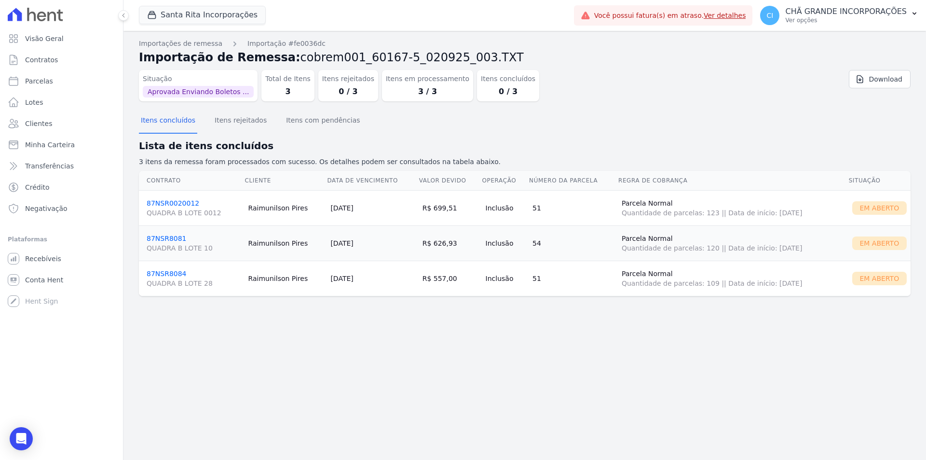
click at [166, 241] on link "87NSR8081 QUADRA B LOTE 10" at bounding box center [194, 243] width 94 height 18
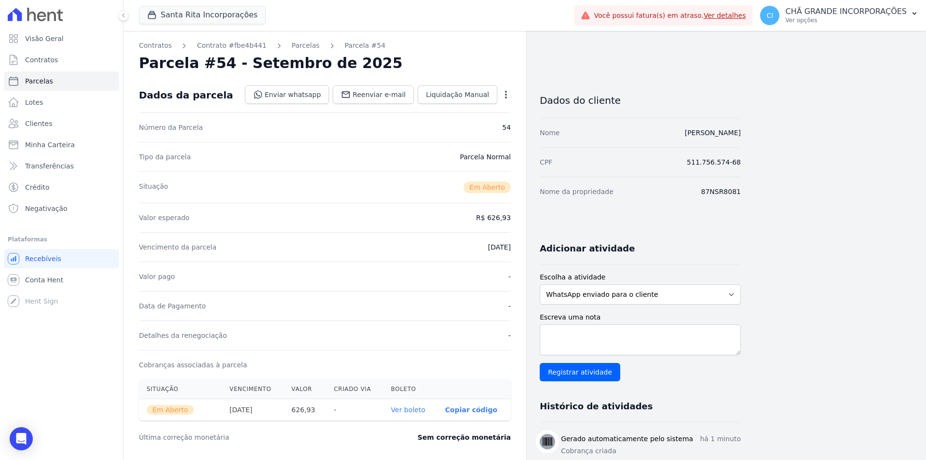
click at [408, 410] on link "Ver boleto" at bounding box center [408, 410] width 34 height 8
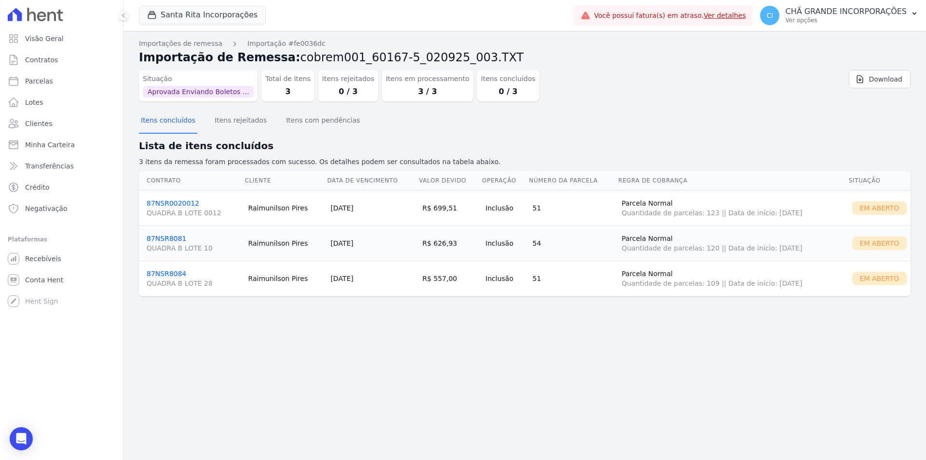
click at [171, 274] on link "87NSR8084 QUADRA B LOTE 28" at bounding box center [194, 279] width 94 height 18
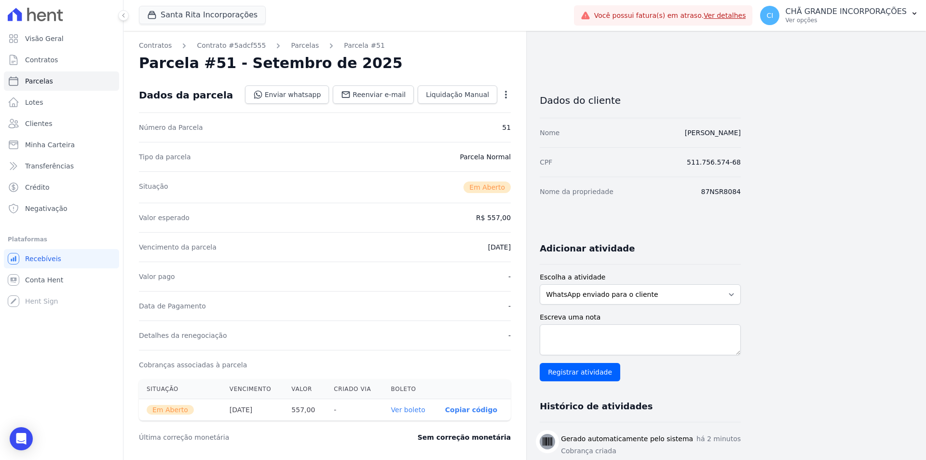
click at [413, 411] on link "Ver boleto" at bounding box center [408, 410] width 34 height 8
